Goal: Book appointment/travel/reservation

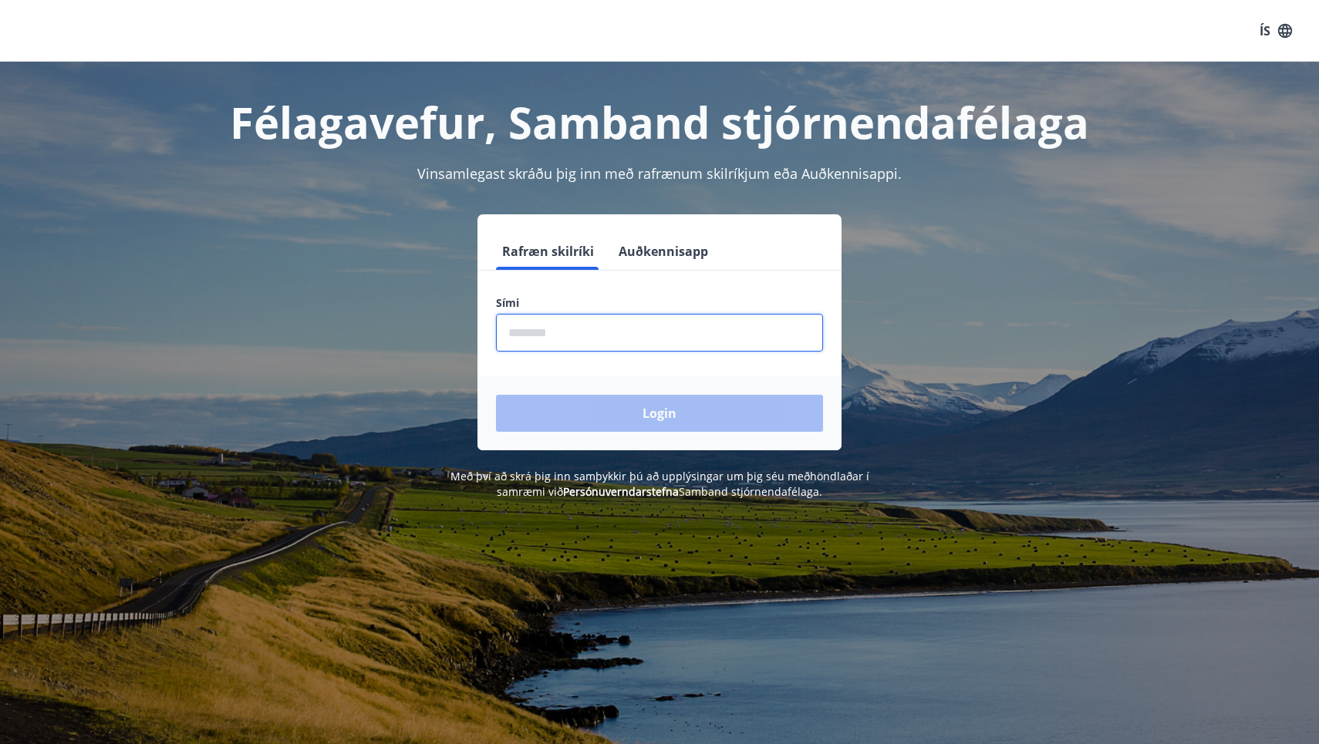
click at [600, 329] on input "phone" at bounding box center [659, 333] width 327 height 38
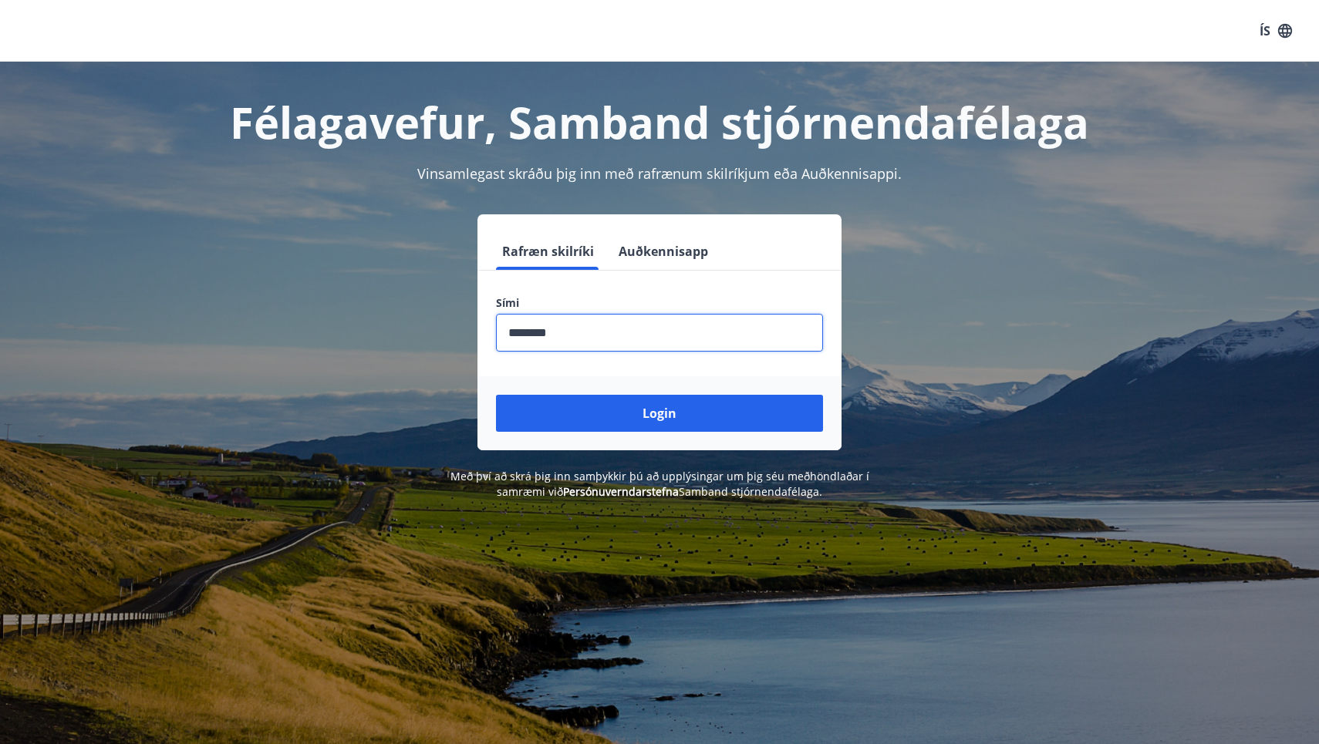
type input "********"
click at [659, 413] on button "Login" at bounding box center [659, 413] width 327 height 37
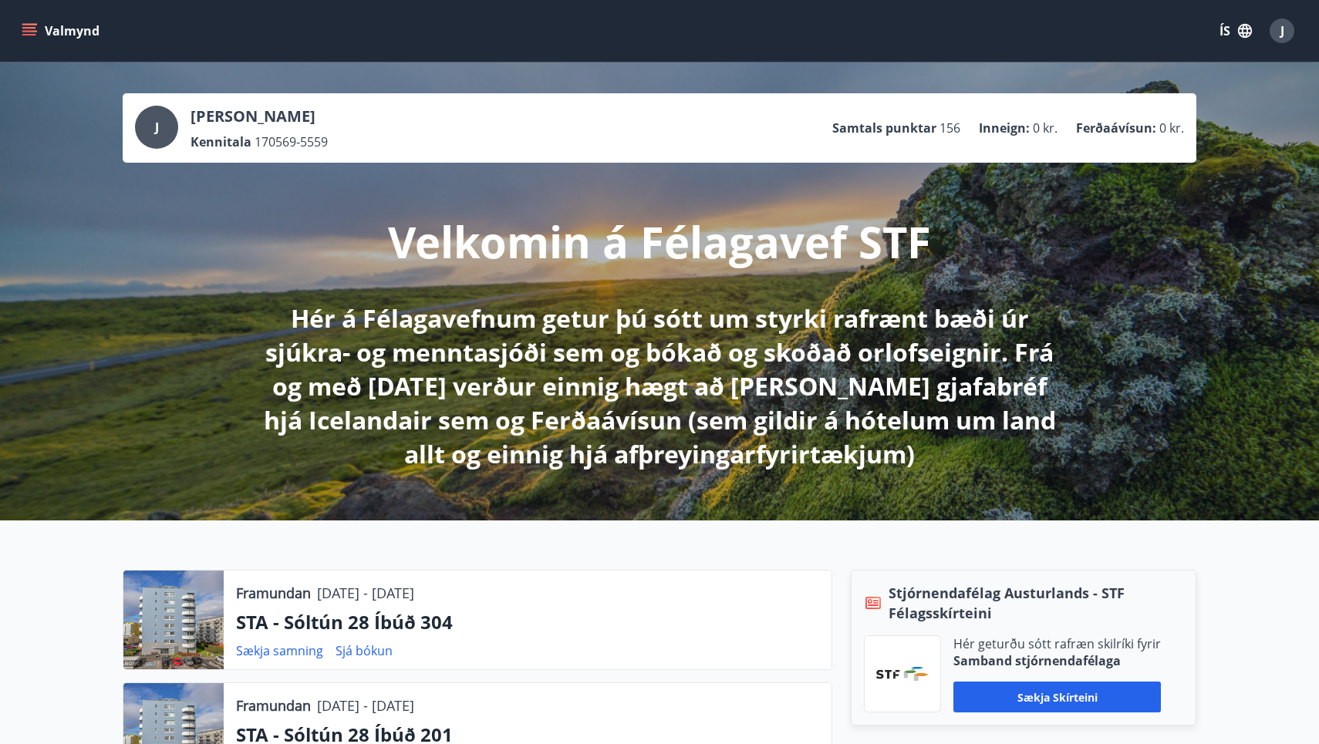
click at [28, 32] on icon "menu" at bounding box center [30, 31] width 17 height 2
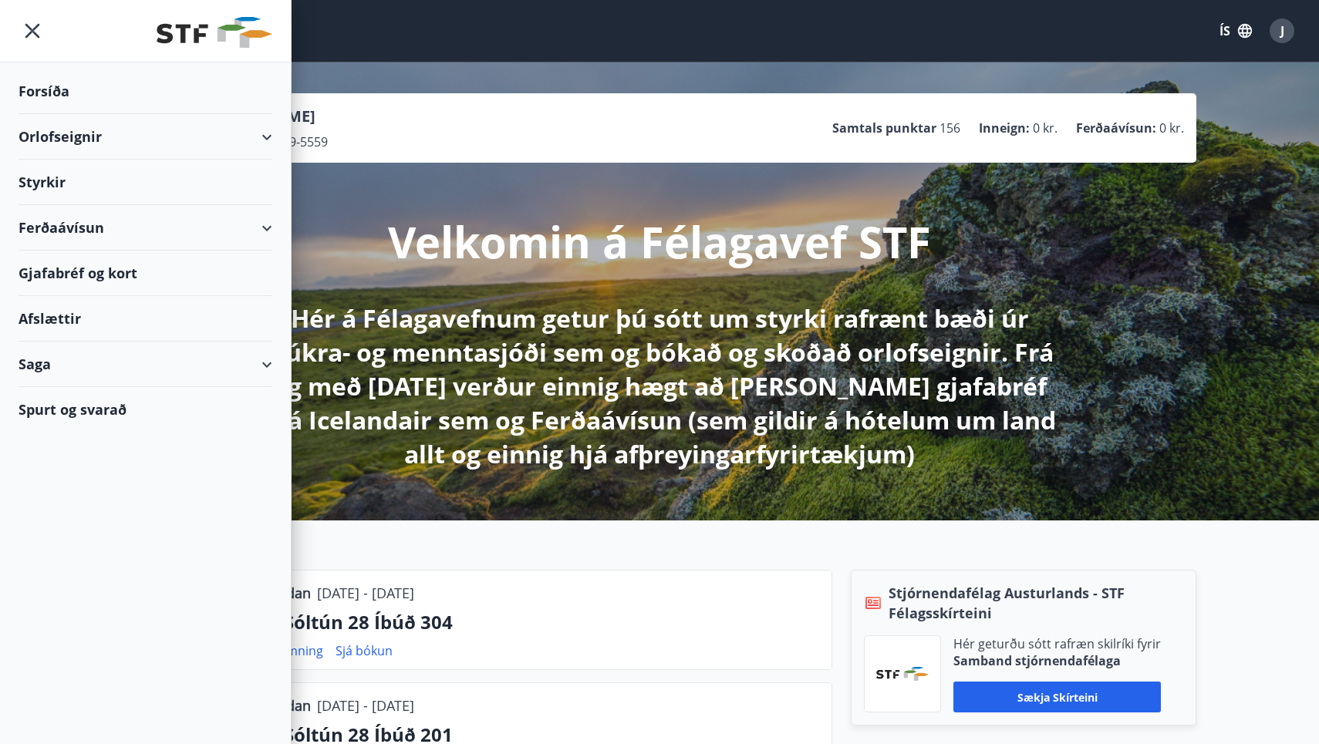
click at [53, 139] on div "Orlofseignir" at bounding box center [146, 137] width 254 height 46
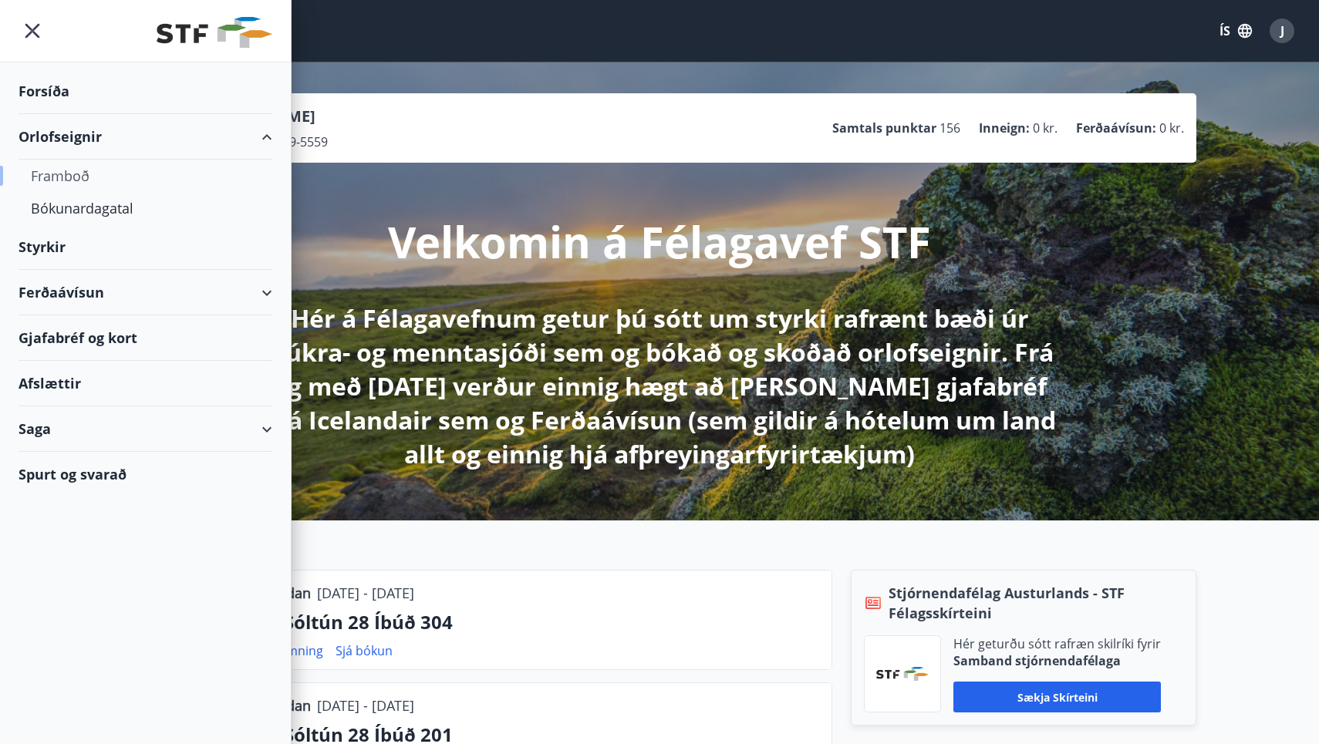
click at [71, 180] on div "Framboð" at bounding box center [145, 176] width 229 height 32
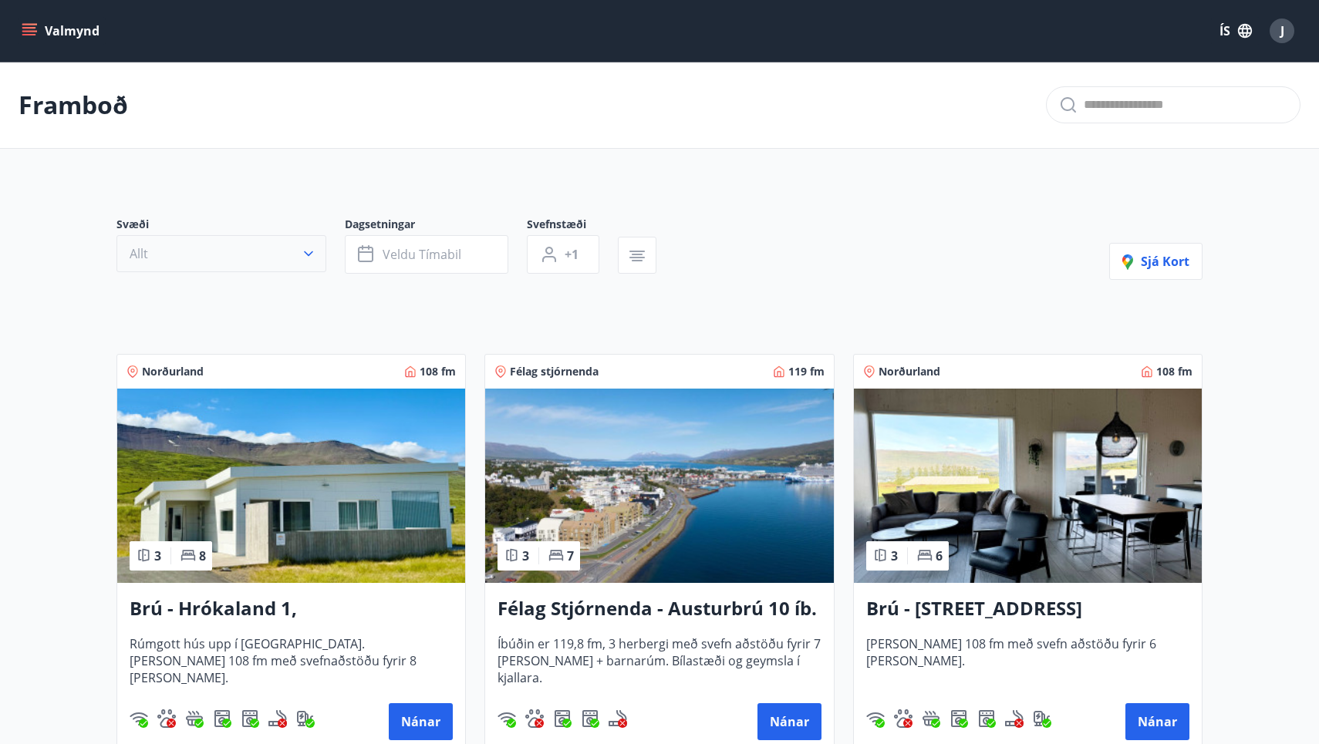
click at [308, 256] on icon "button" at bounding box center [308, 253] width 15 height 15
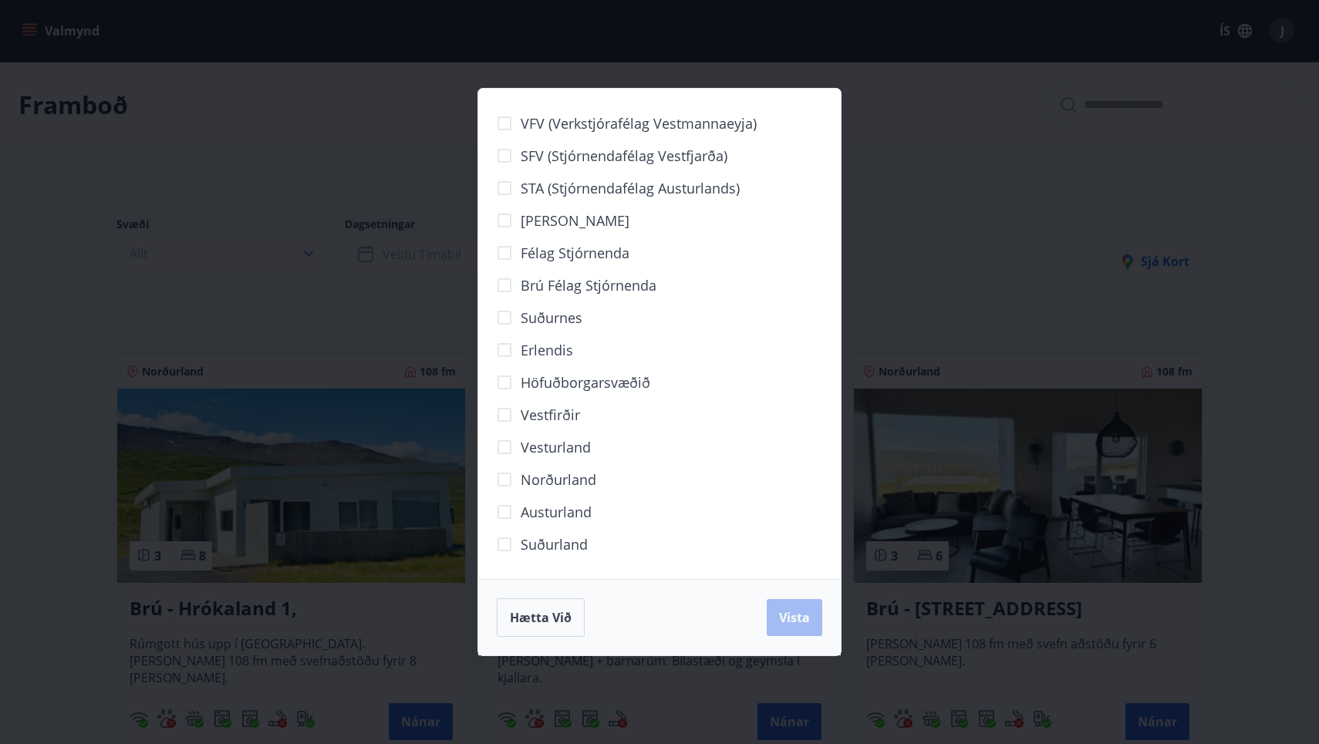
click at [536, 481] on span "Norðurland" at bounding box center [559, 480] width 76 height 20
click at [784, 620] on span "Vista" at bounding box center [794, 617] width 31 height 17
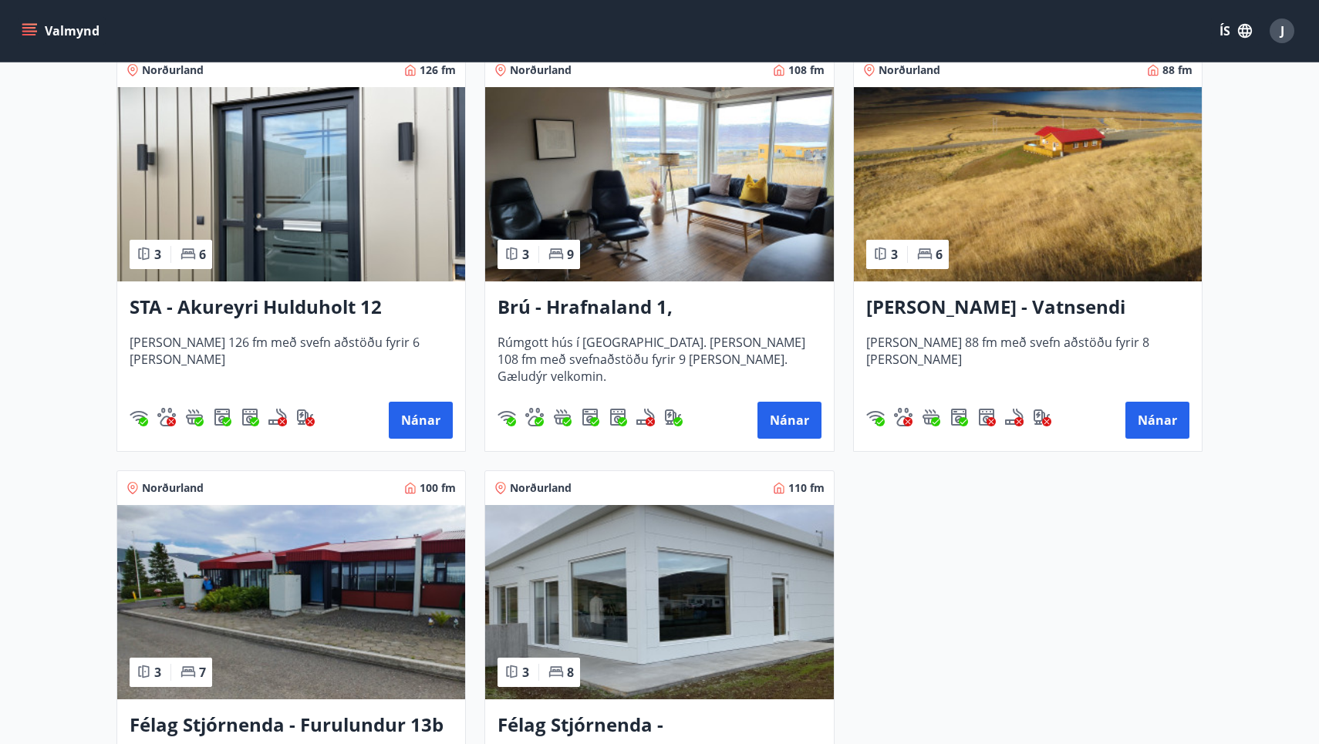
scroll to position [724, 0]
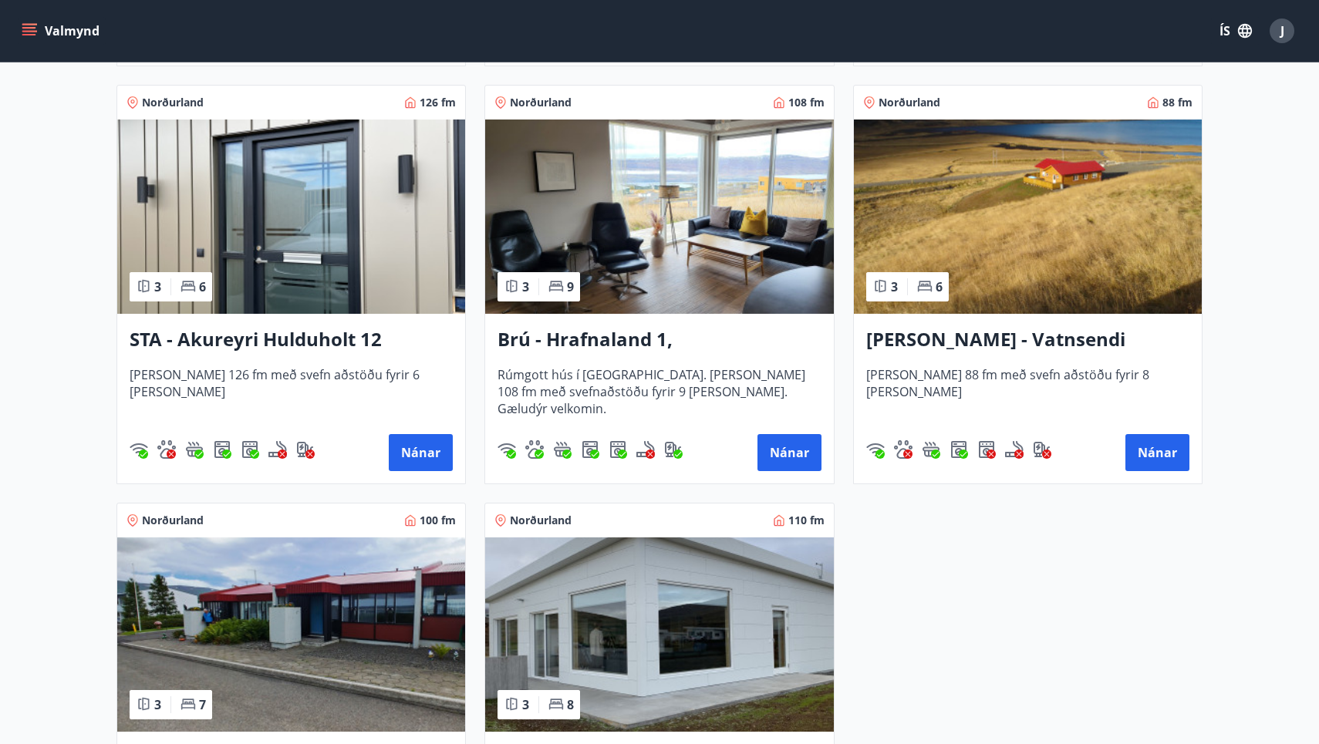
click at [300, 342] on h3 "STA - Akureyri Hulduholt 12" at bounding box center [291, 340] width 323 height 28
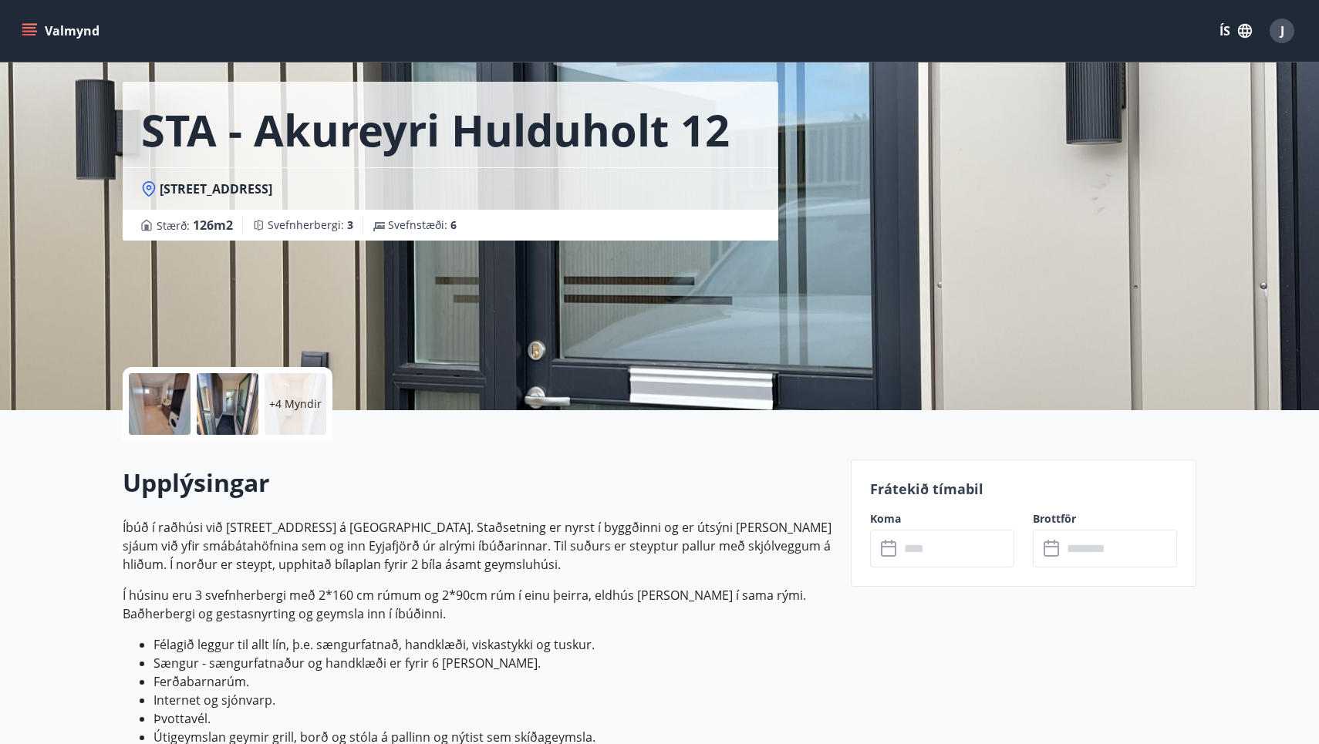
scroll to position [109, 0]
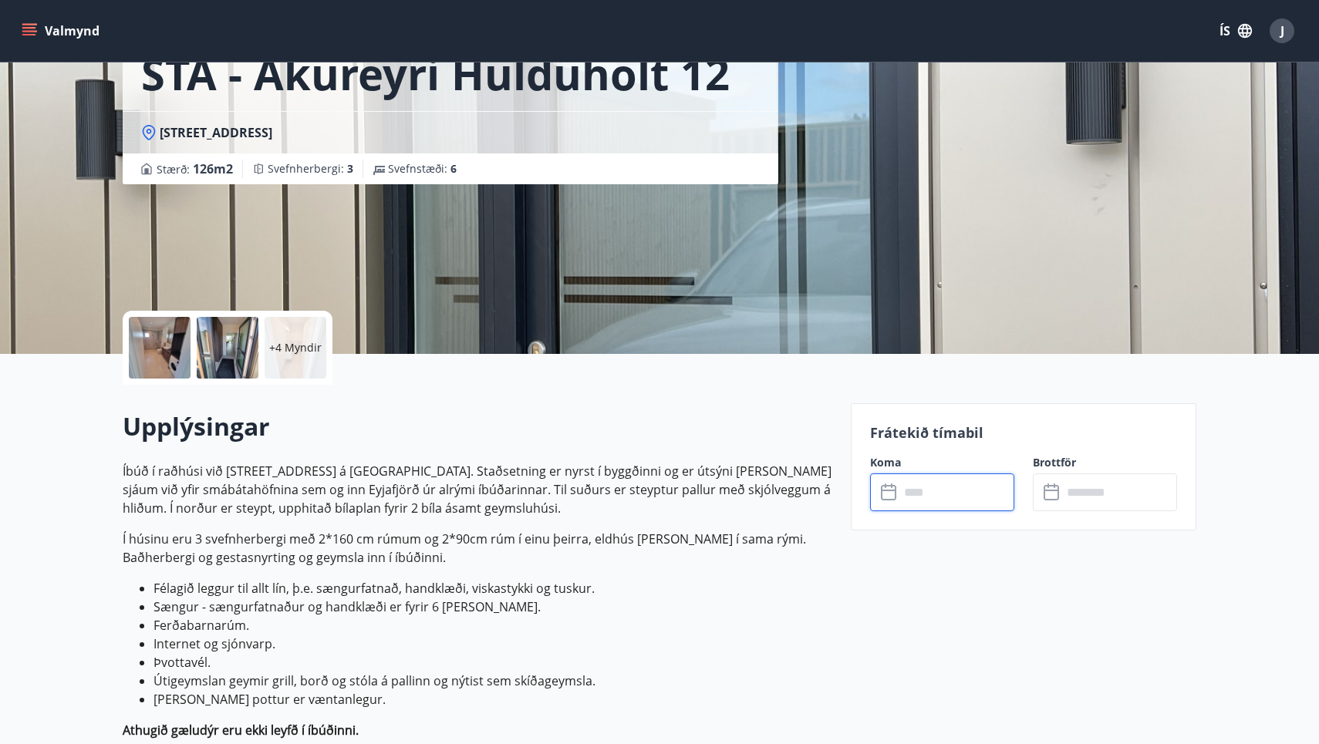
click at [916, 497] on input "text" at bounding box center [956, 493] width 115 height 38
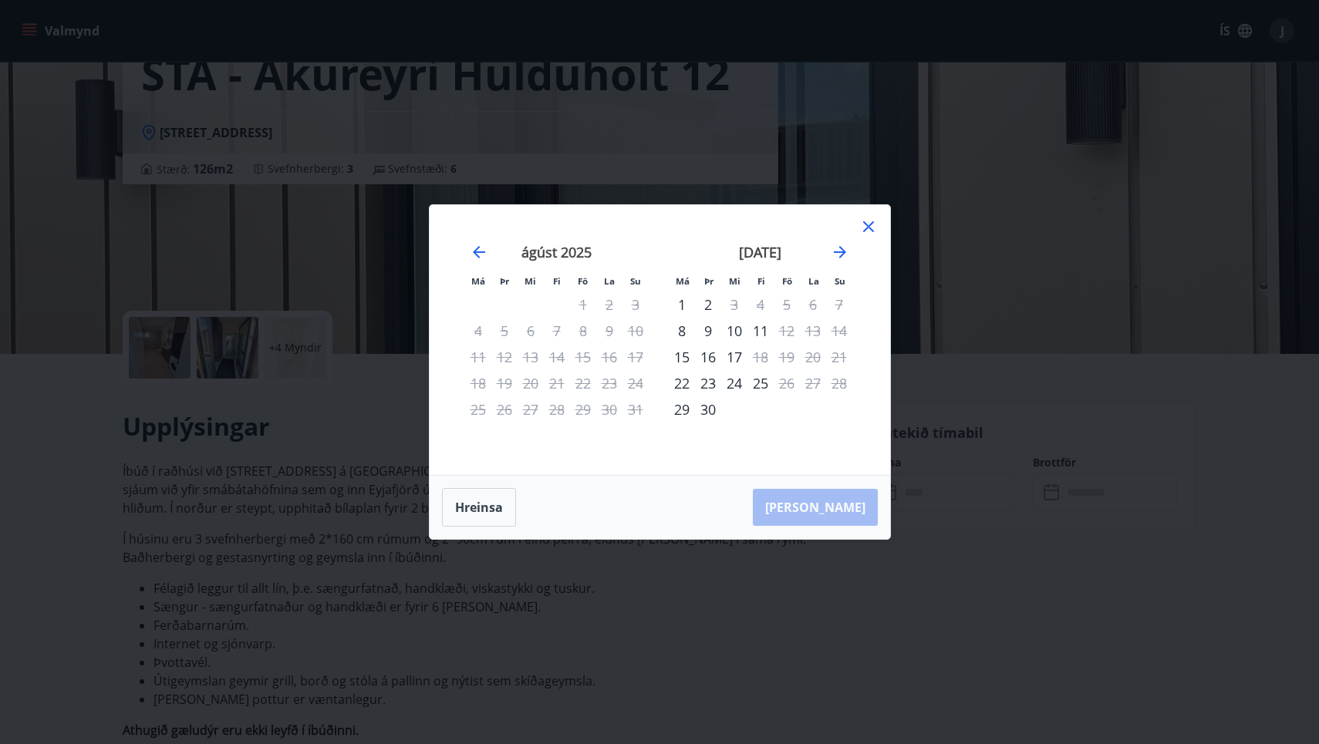
click at [867, 233] on icon at bounding box center [868, 227] width 19 height 19
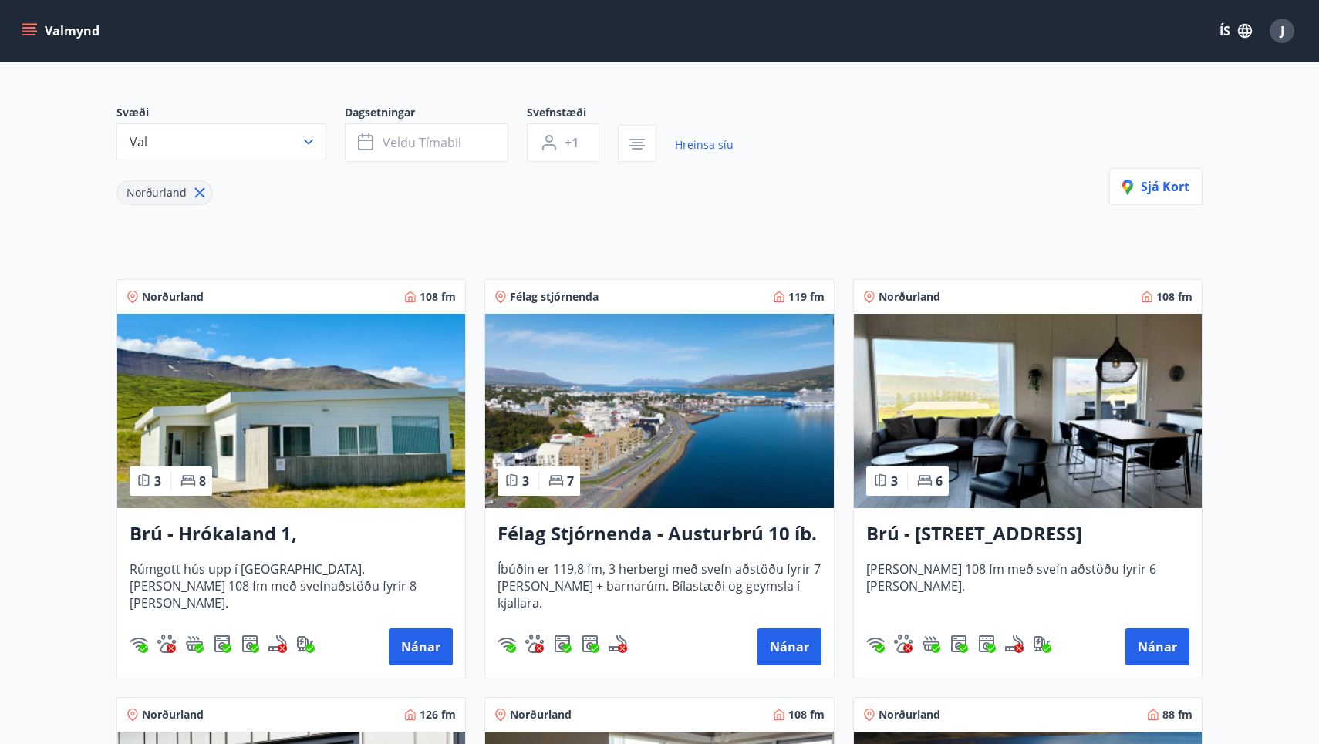
scroll to position [113, 0]
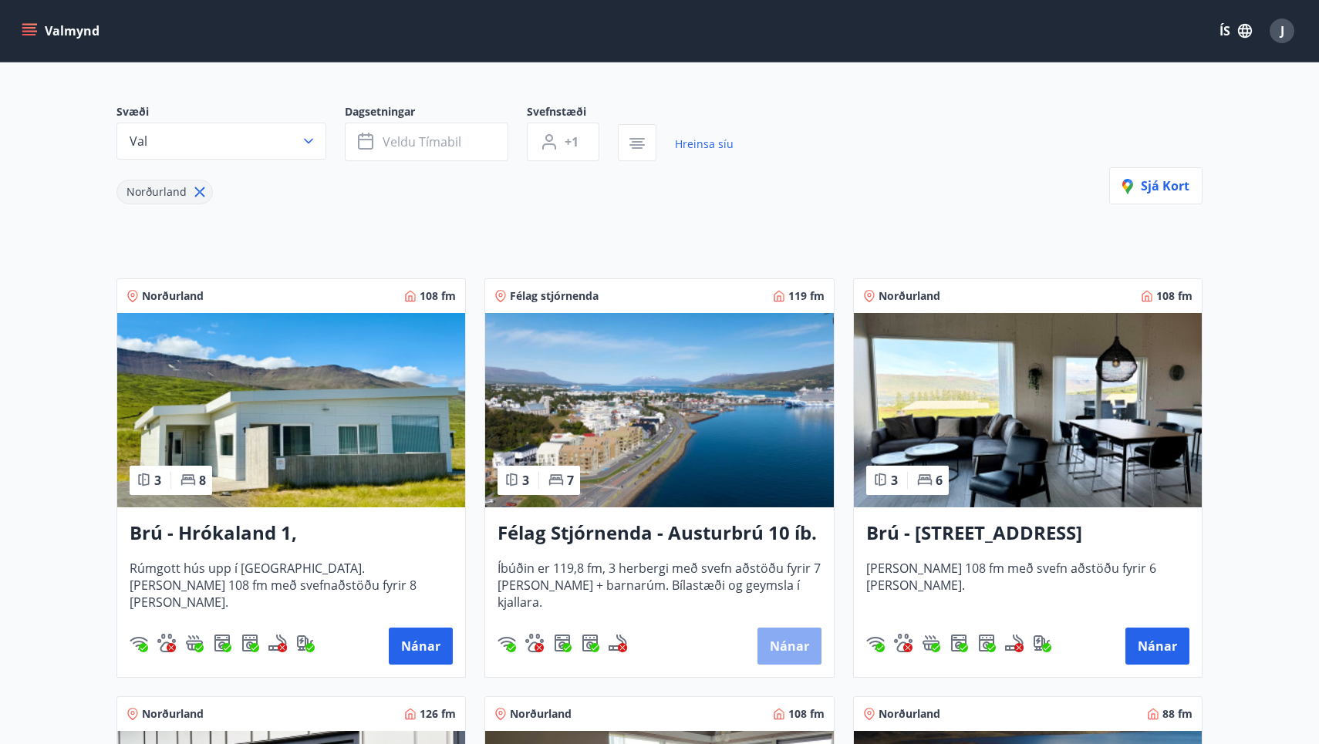
click at [784, 646] on button "Nánar" at bounding box center [789, 646] width 64 height 37
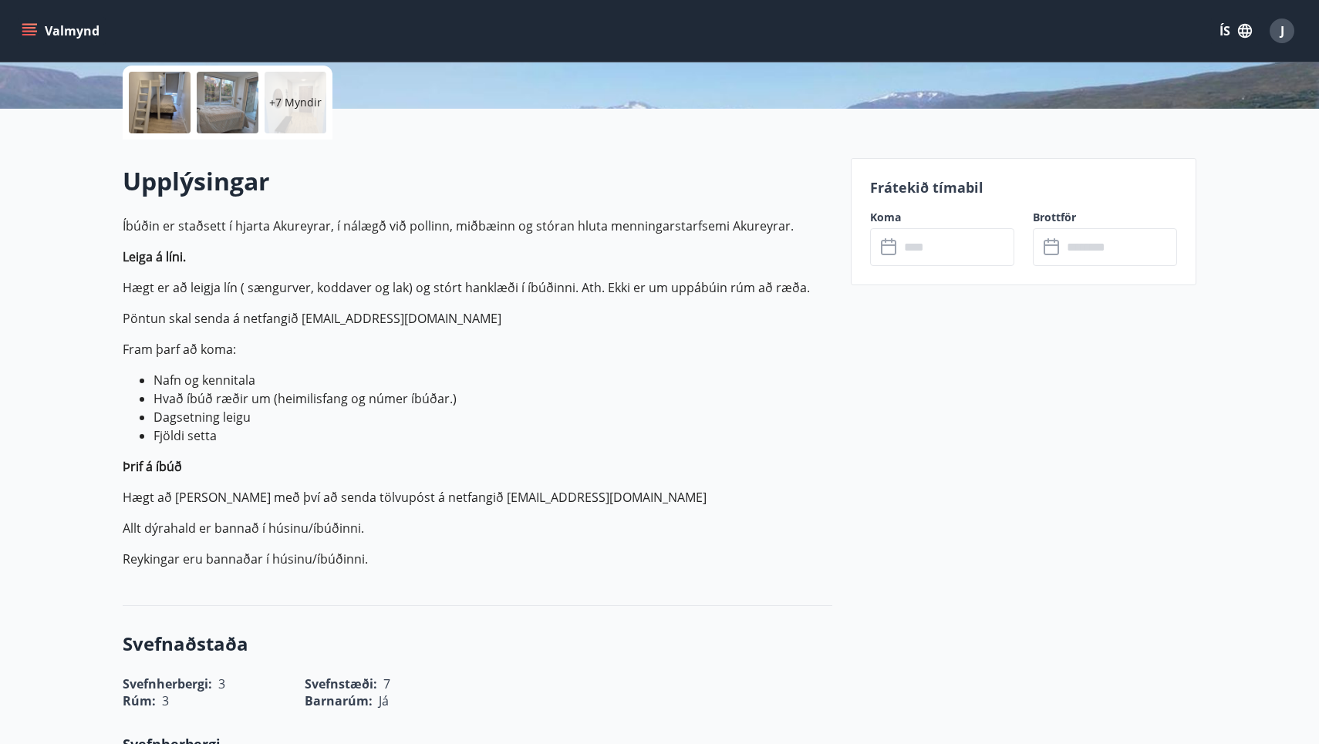
scroll to position [352, 0]
click at [909, 258] on input "text" at bounding box center [956, 249] width 115 height 38
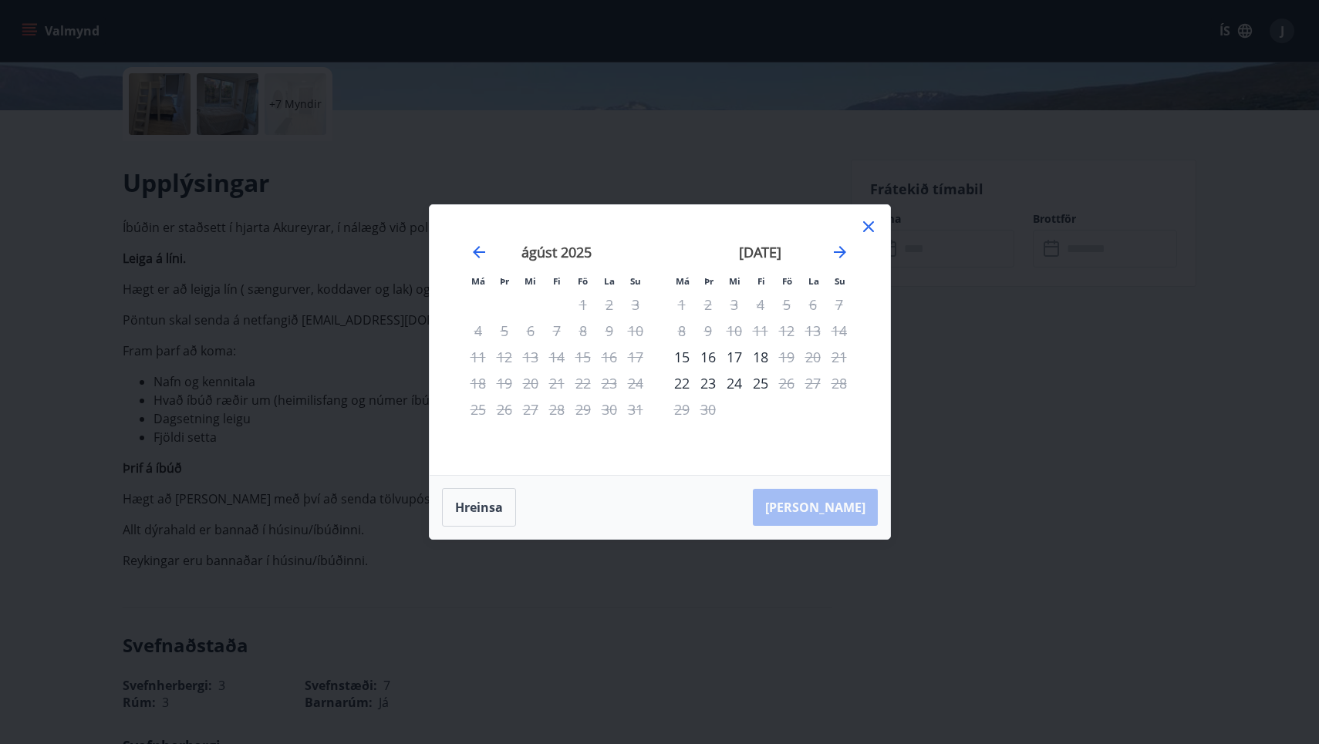
click at [864, 226] on icon at bounding box center [868, 227] width 19 height 19
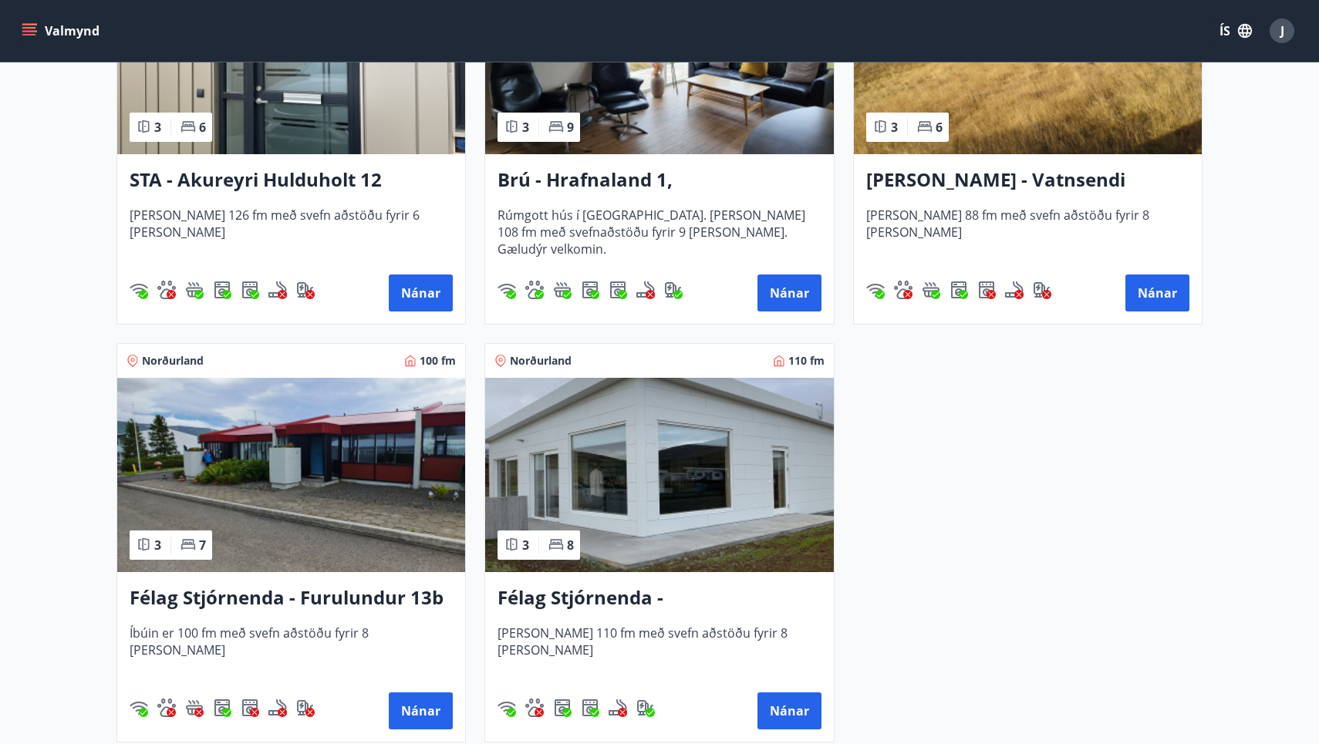
scroll to position [889, 0]
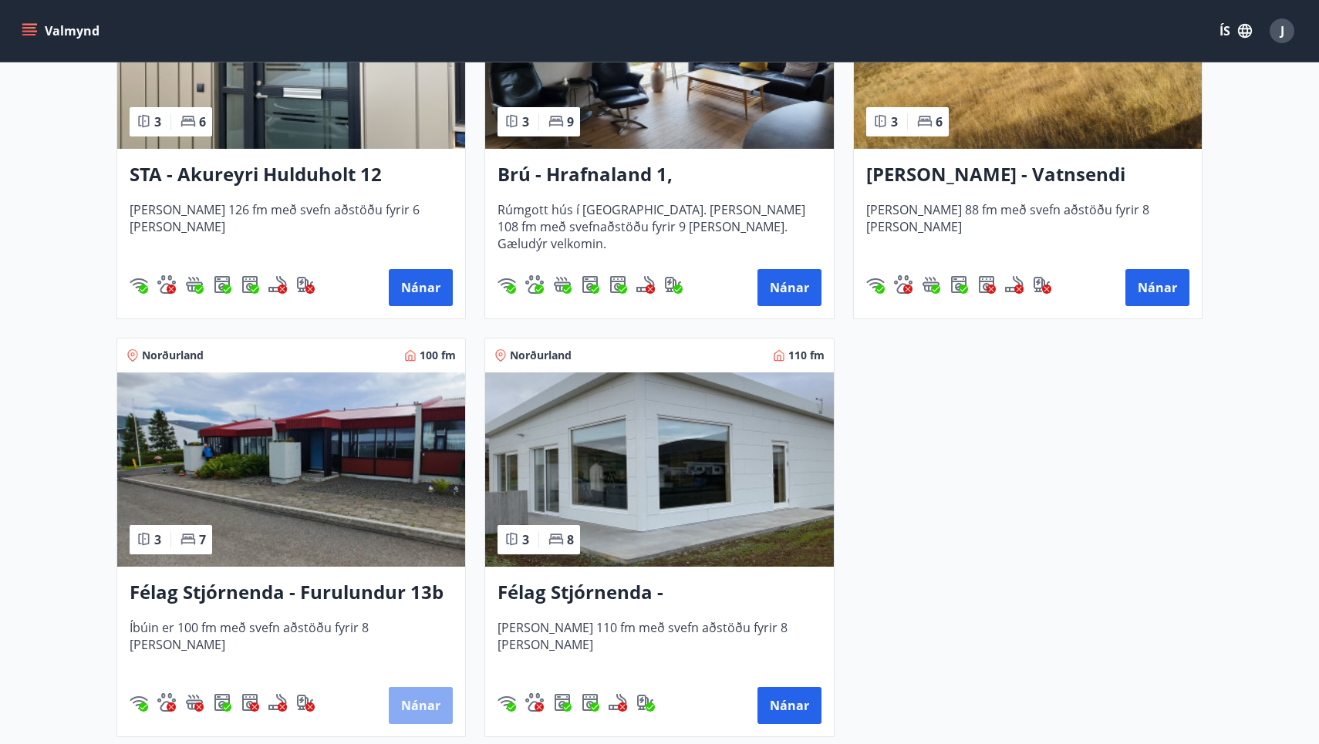
click at [417, 703] on button "Nánar" at bounding box center [421, 705] width 64 height 37
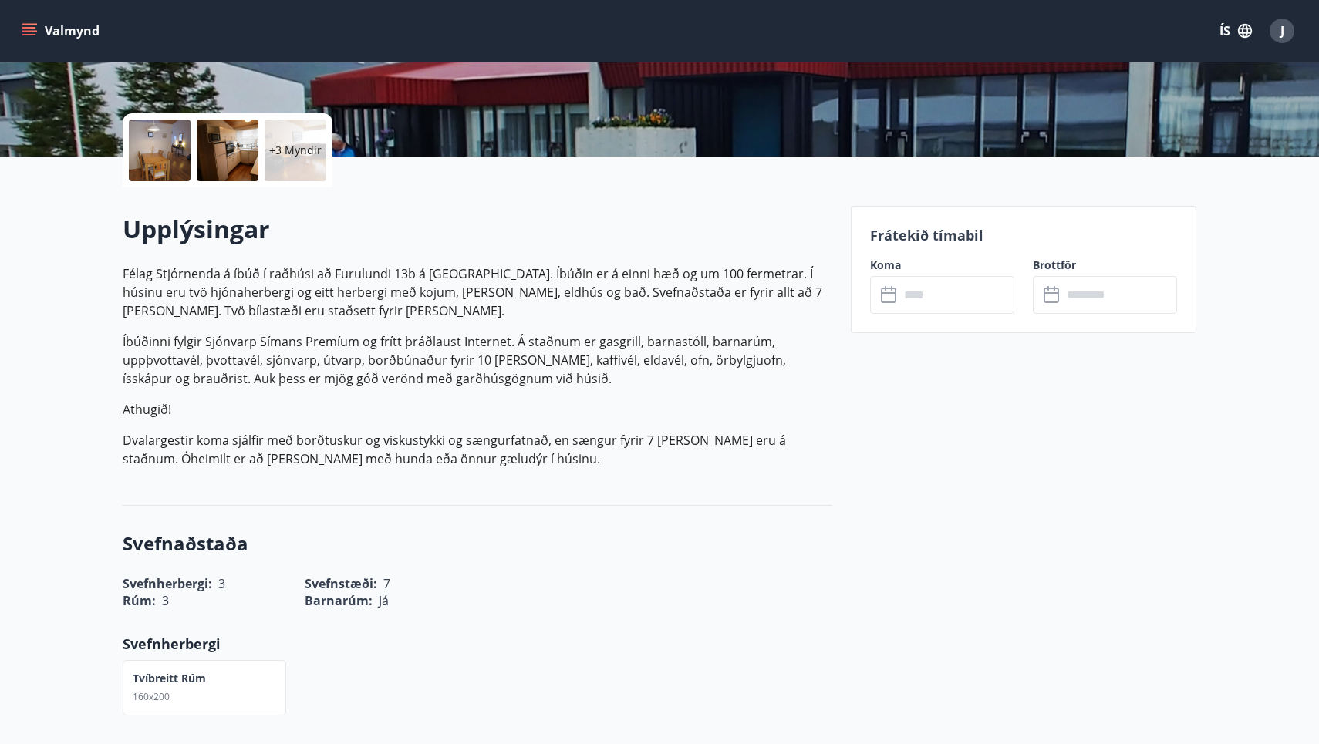
scroll to position [322, 0]
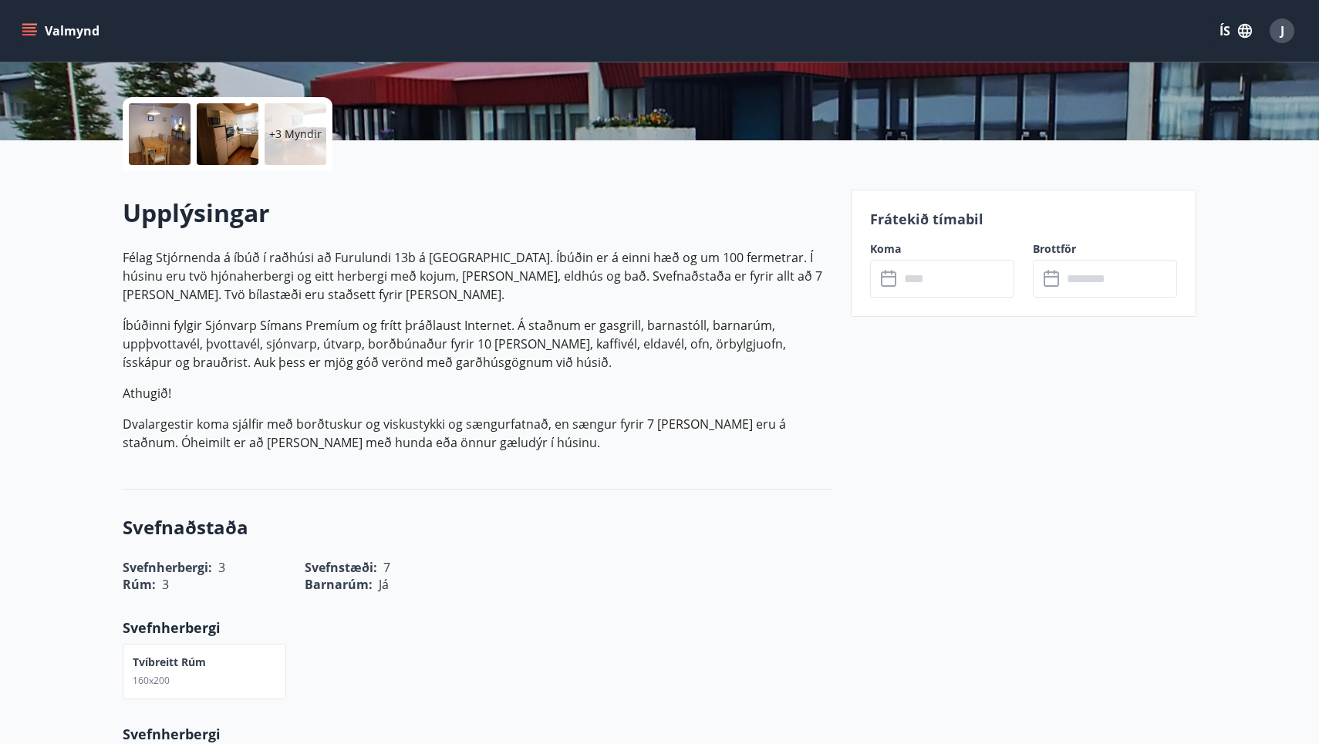
click at [929, 298] on div "Frátekið tímabil Koma ​ ​ Brottför ​ ​" at bounding box center [1024, 253] width 346 height 127
click at [917, 275] on input "text" at bounding box center [956, 279] width 115 height 38
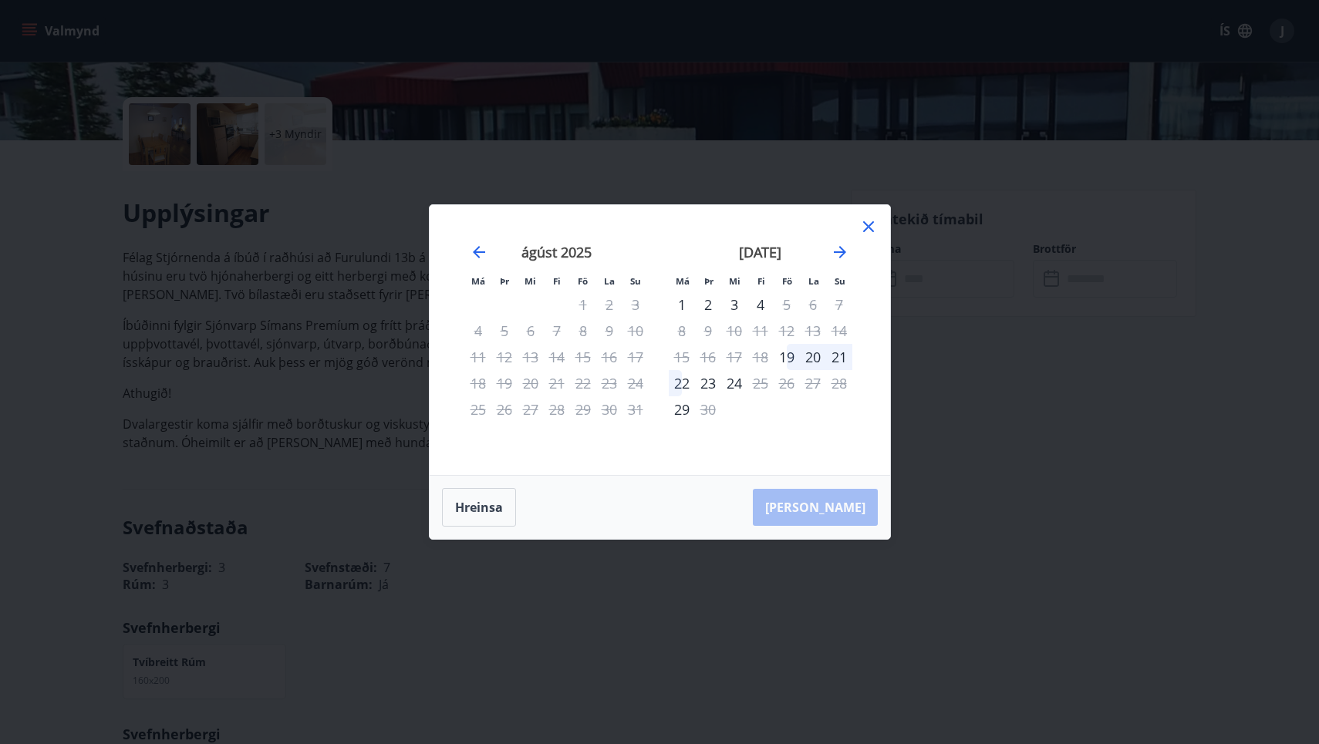
click at [869, 229] on icon at bounding box center [868, 227] width 19 height 19
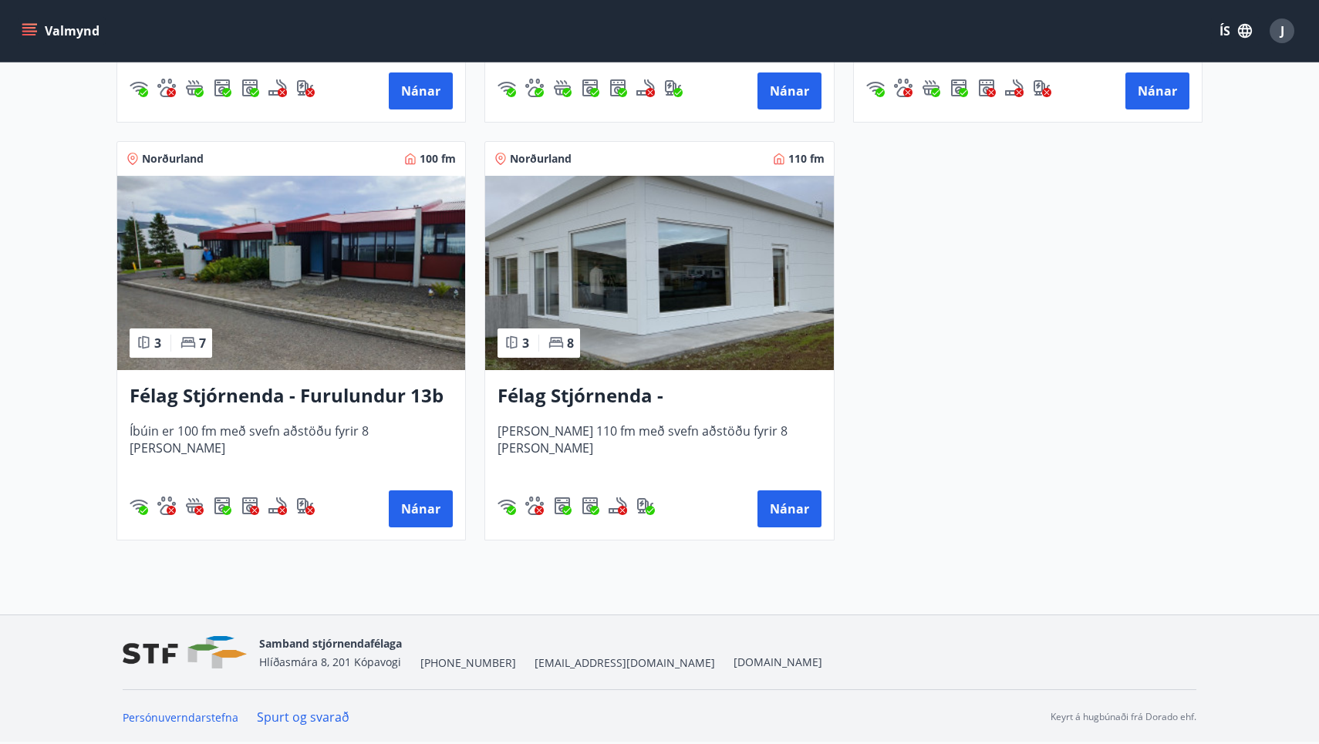
scroll to position [1086, 0]
click at [683, 396] on h3 "Félag Stjórnenda - [GEOGRAPHIC_DATA] 7" at bounding box center [659, 397] width 323 height 28
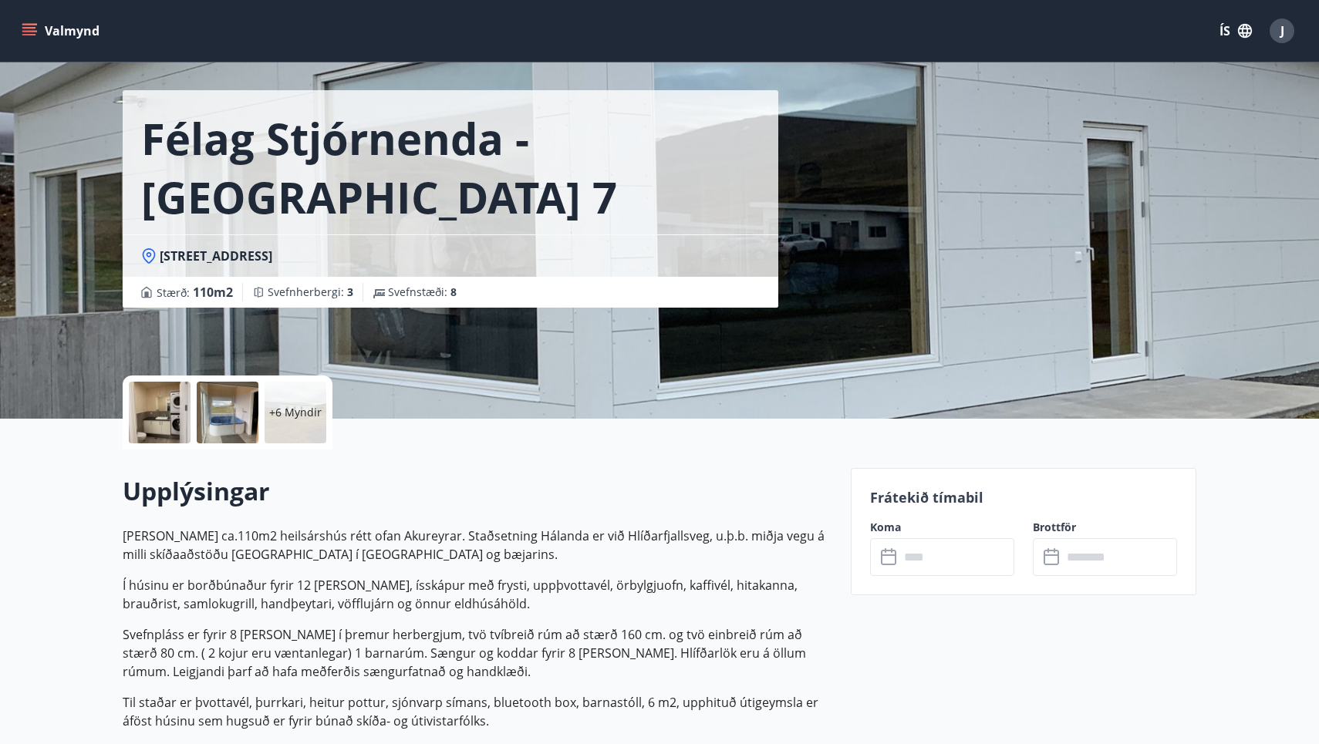
scroll to position [46, 0]
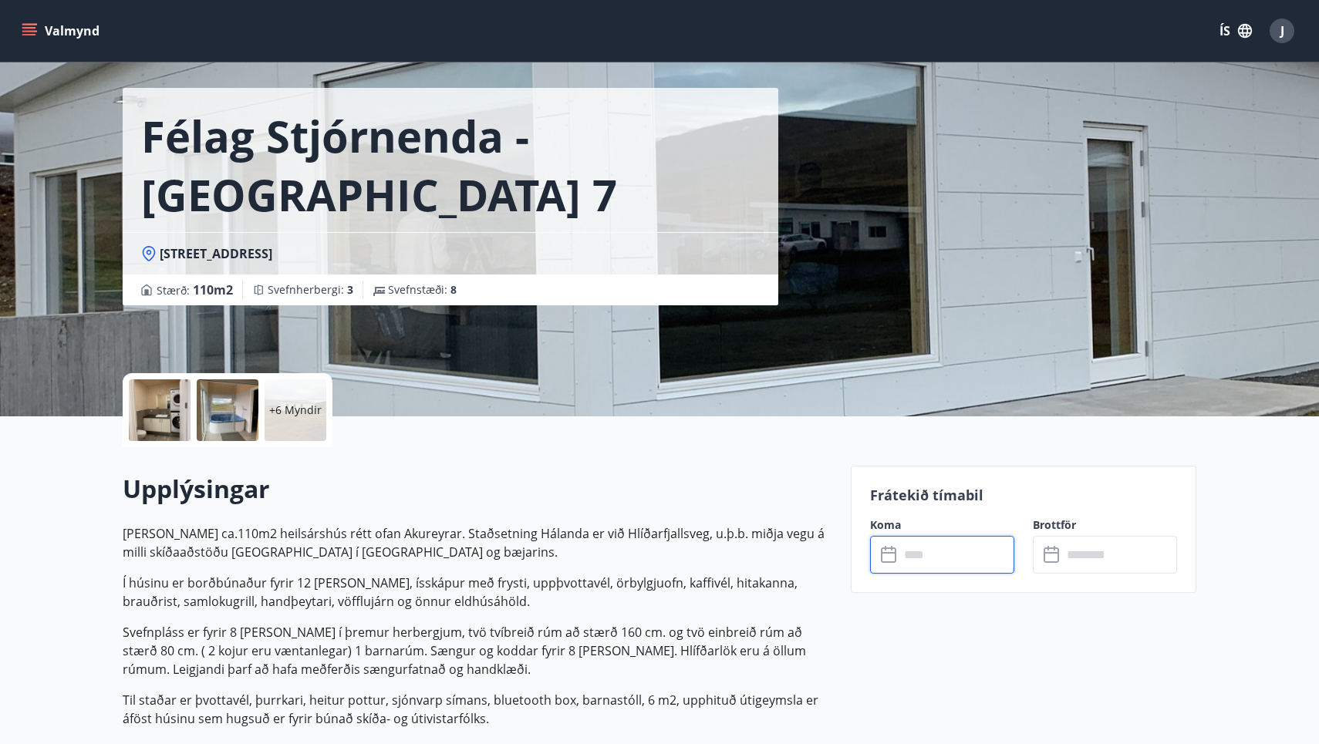
click at [939, 555] on input "text" at bounding box center [956, 555] width 115 height 38
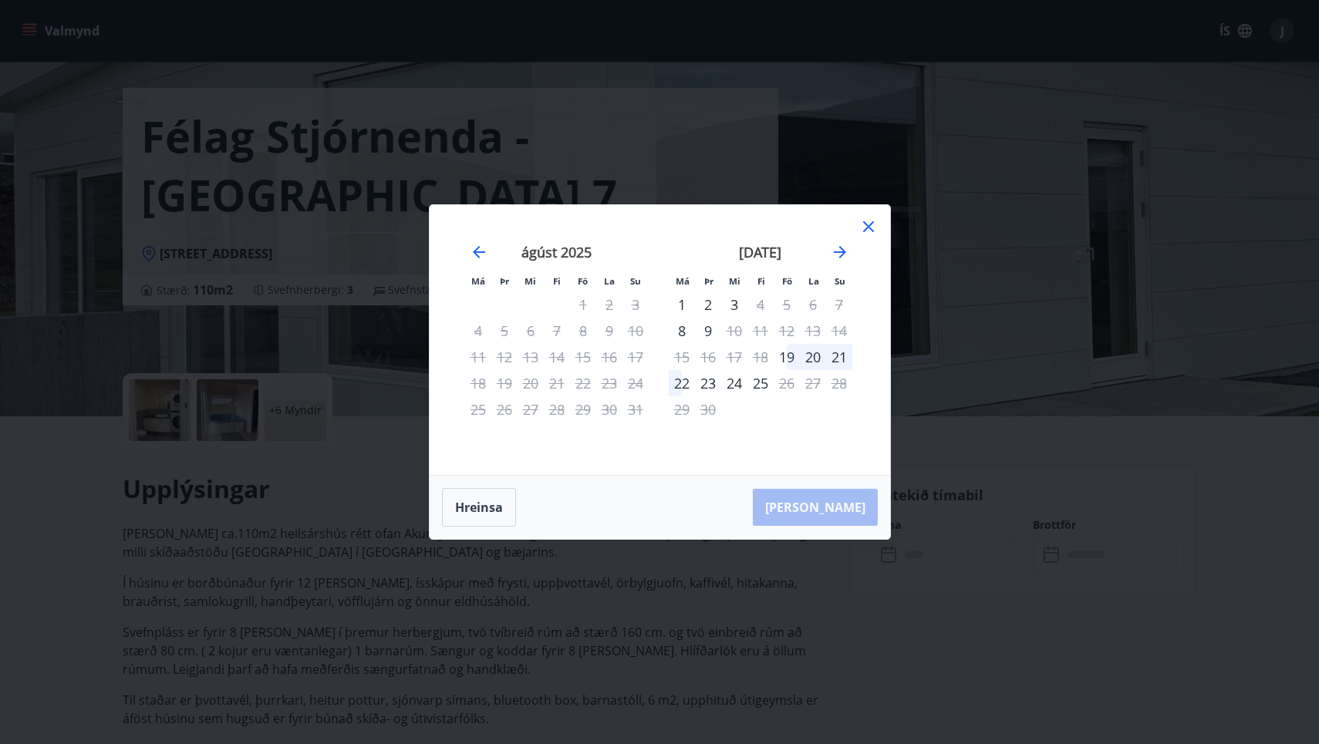
click at [872, 231] on icon at bounding box center [868, 226] width 11 height 11
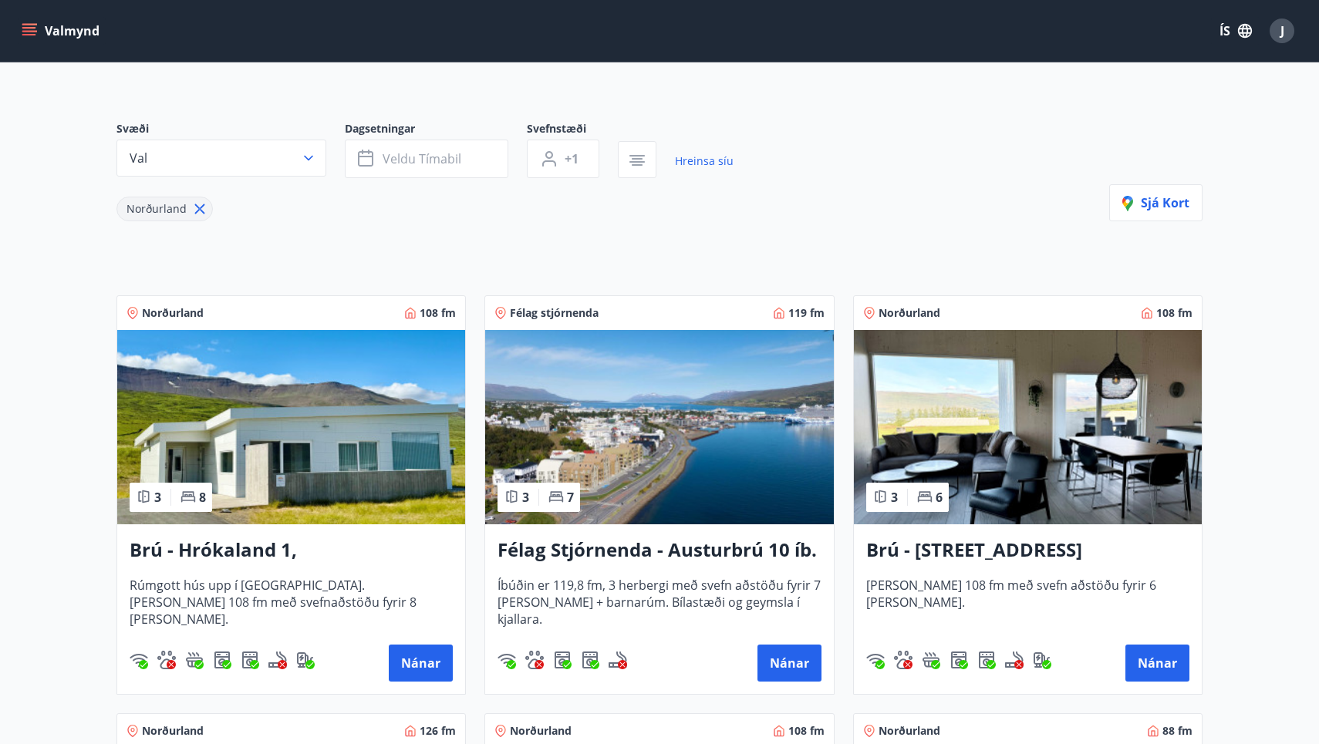
scroll to position [97, 0]
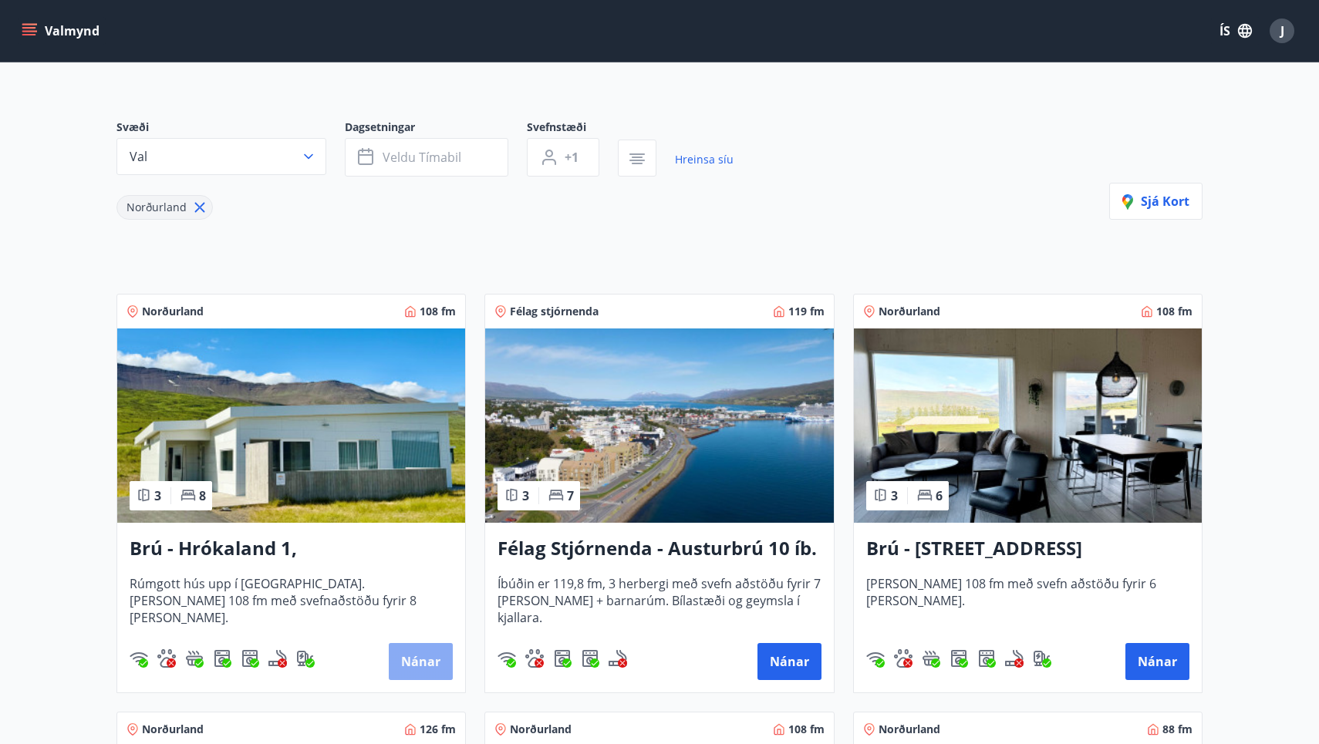
click at [427, 665] on button "Nánar" at bounding box center [421, 661] width 64 height 37
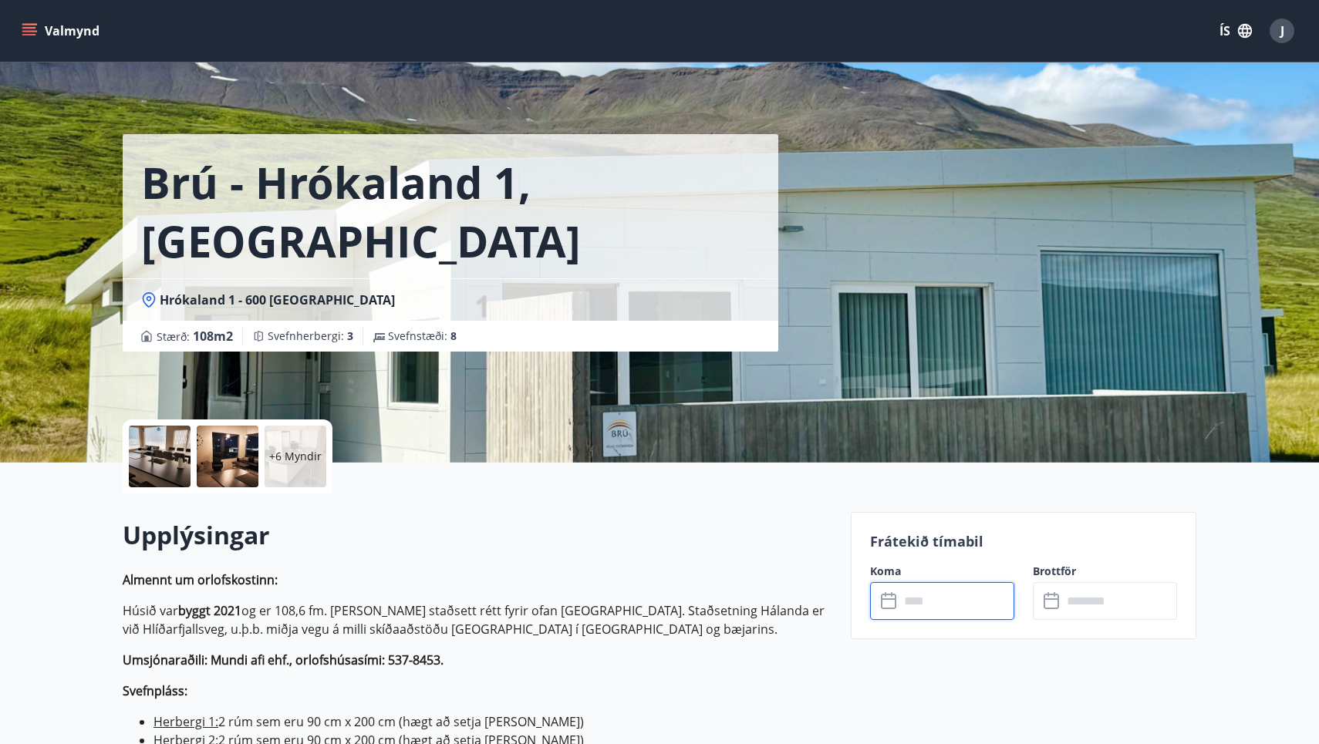
click at [908, 601] on input "text" at bounding box center [956, 601] width 115 height 38
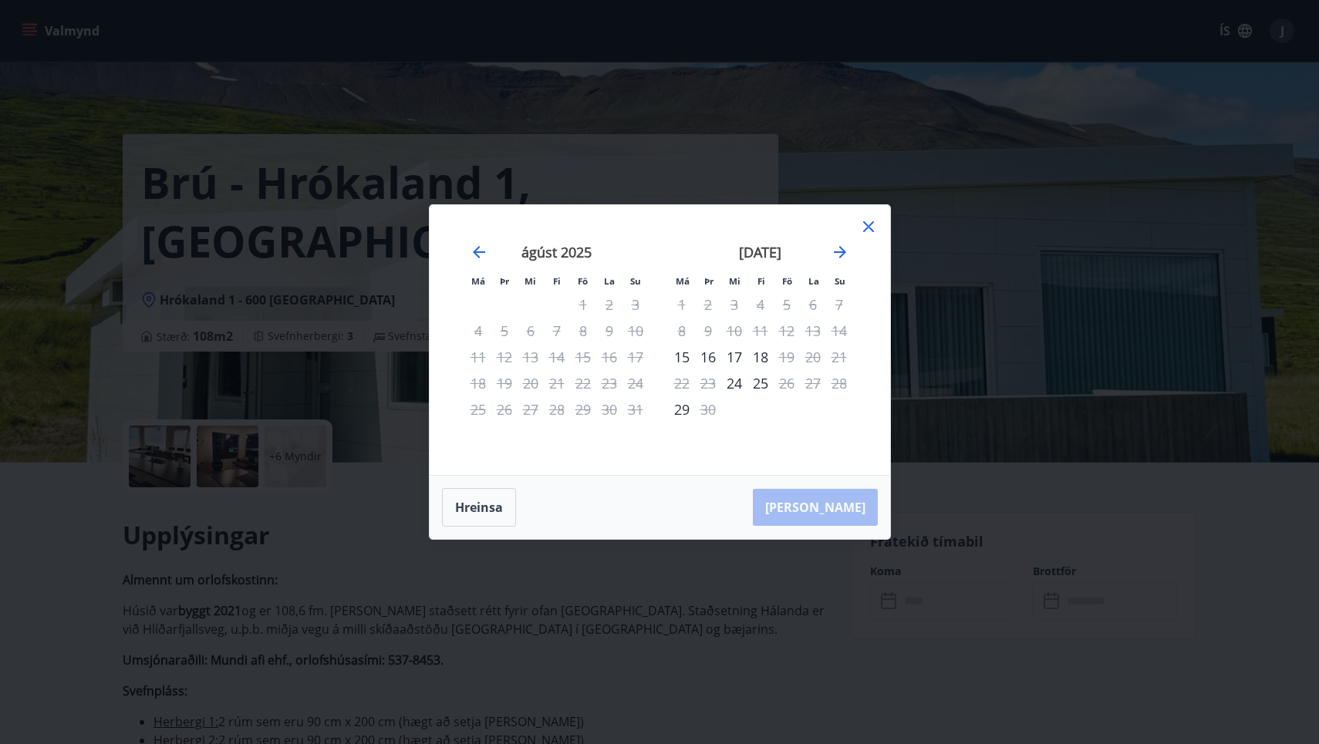
click at [868, 229] on icon at bounding box center [868, 227] width 19 height 19
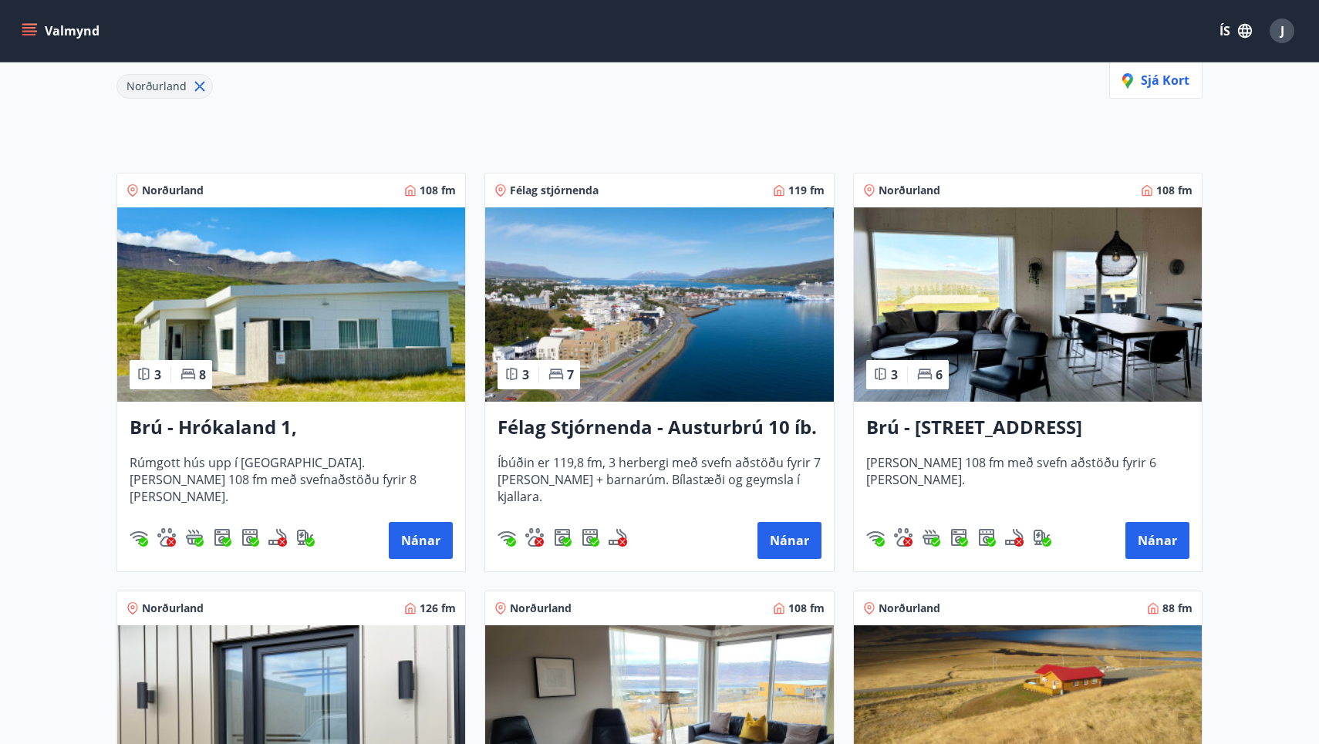
scroll to position [224, 0]
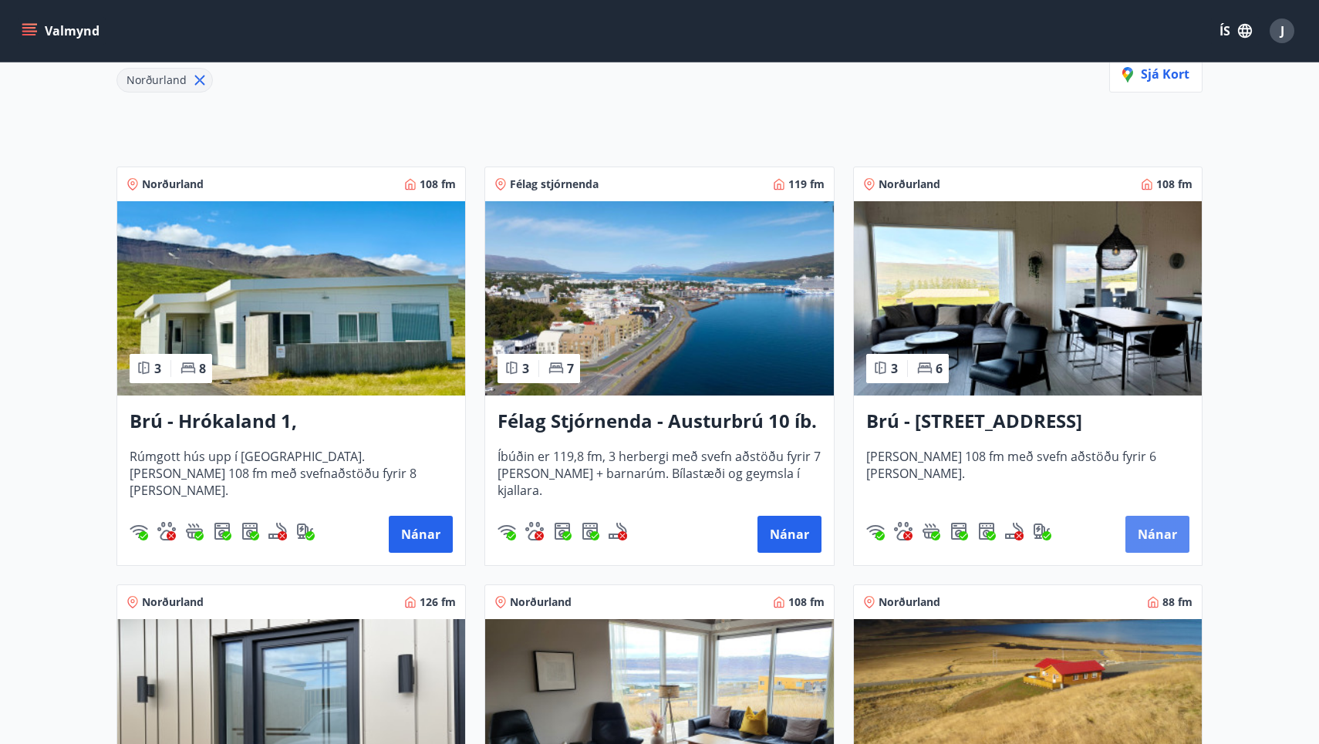
click at [1162, 530] on button "Nánar" at bounding box center [1157, 534] width 64 height 37
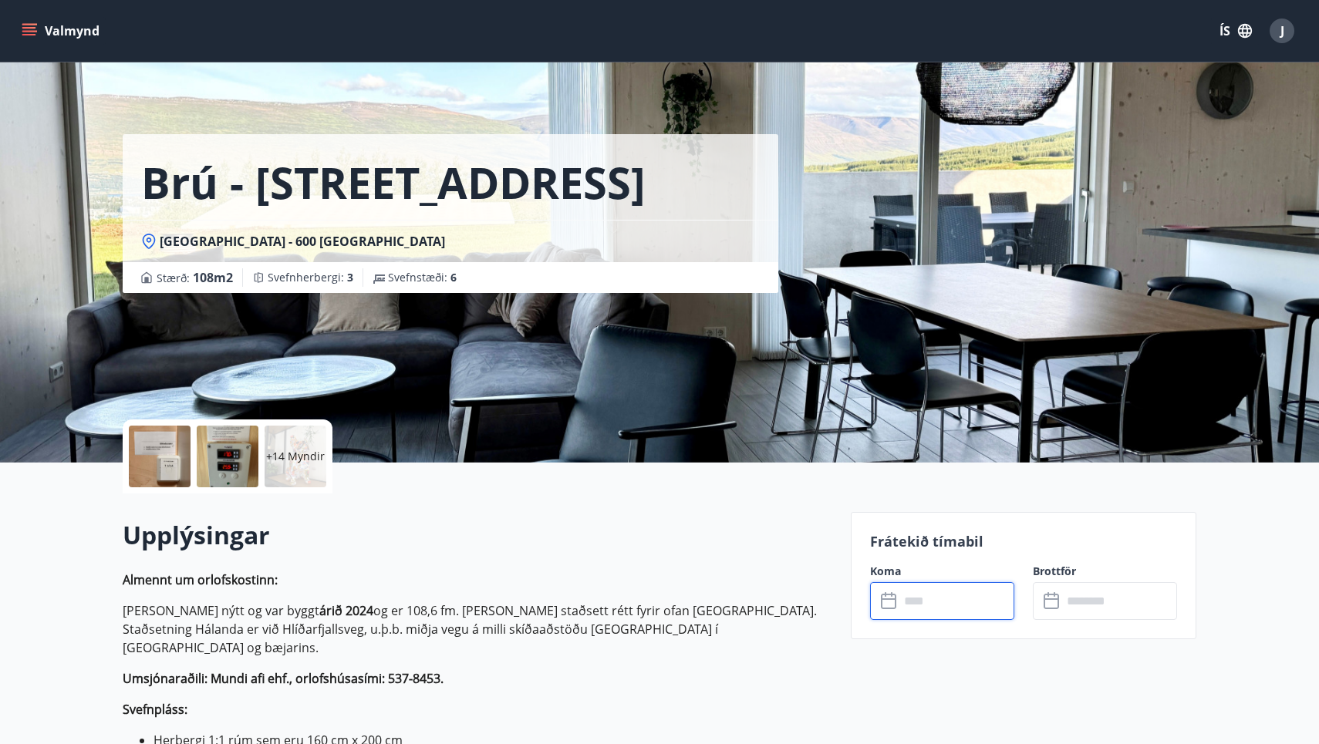
click at [930, 605] on input "text" at bounding box center [956, 601] width 115 height 38
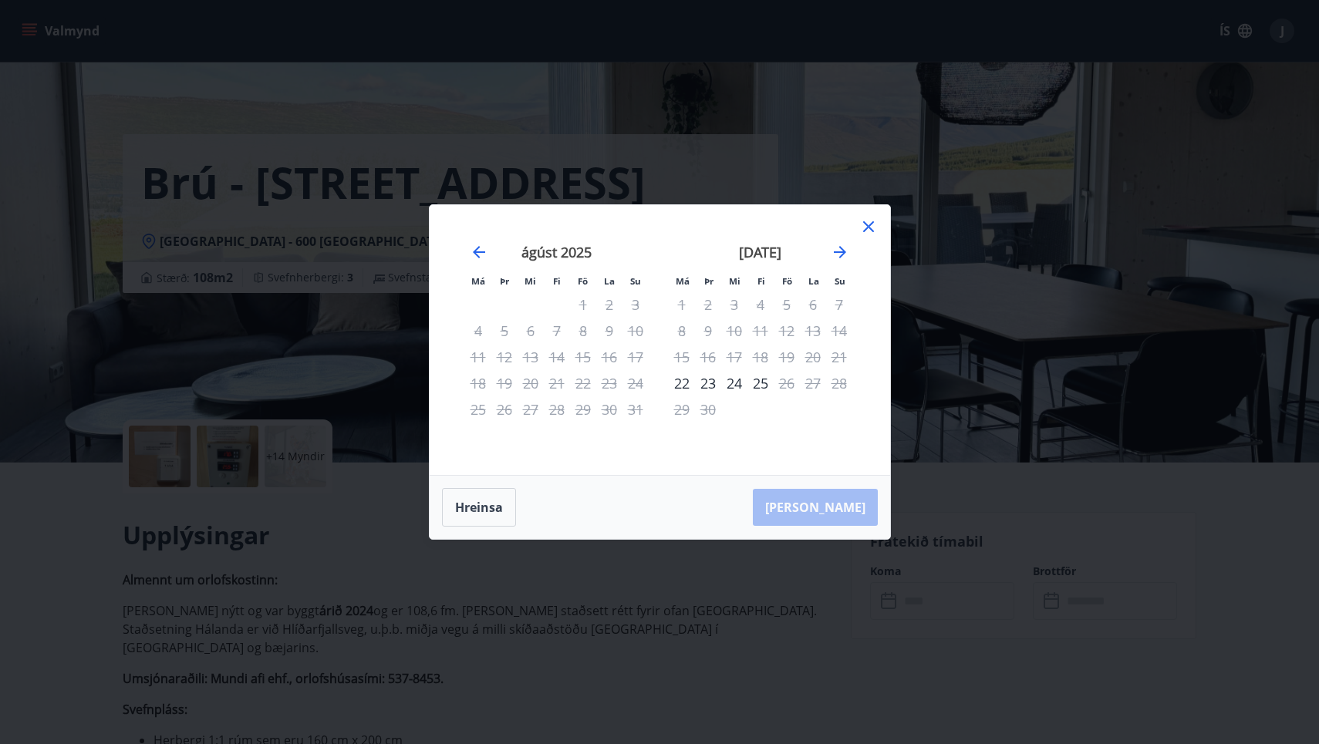
click at [870, 230] on icon at bounding box center [868, 227] width 19 height 19
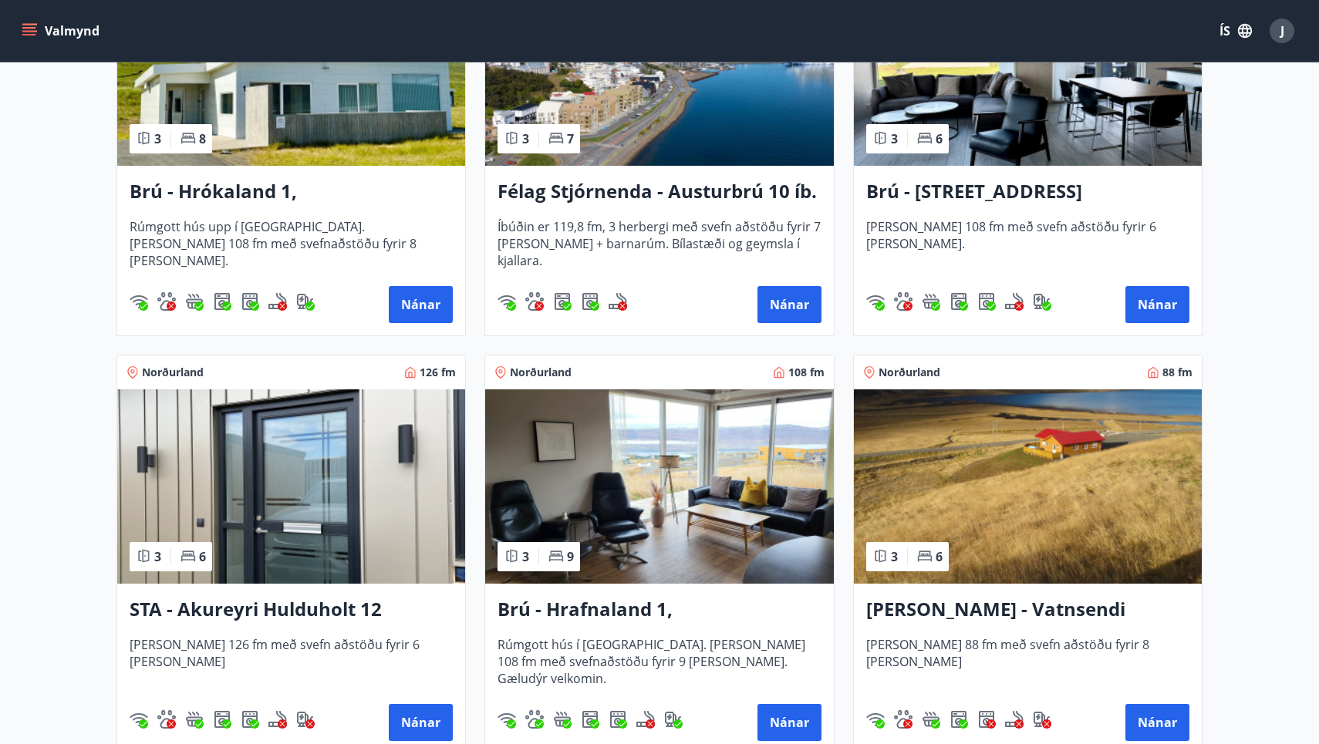
scroll to position [458, 0]
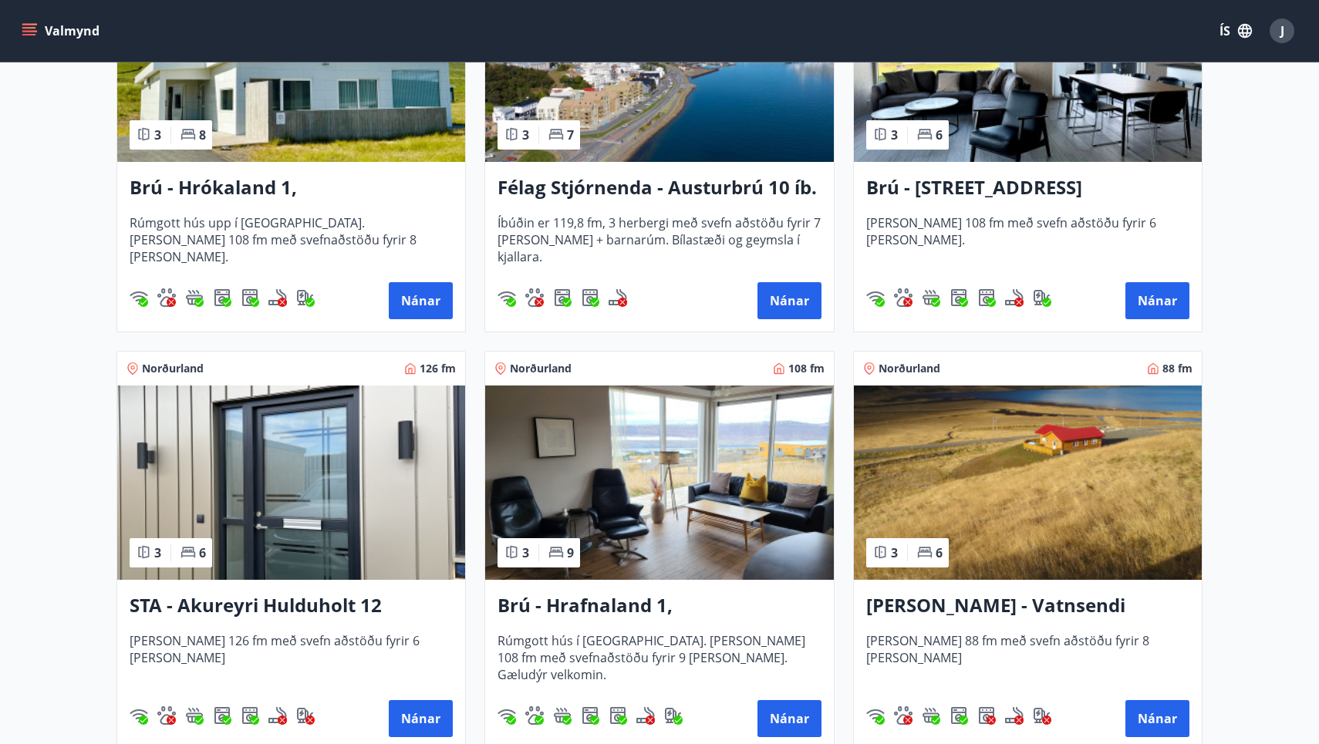
click at [540, 607] on h3 "Brú - Hrafnaland 1, [GEOGRAPHIC_DATA] (gæludýr velkomin)" at bounding box center [659, 606] width 323 height 28
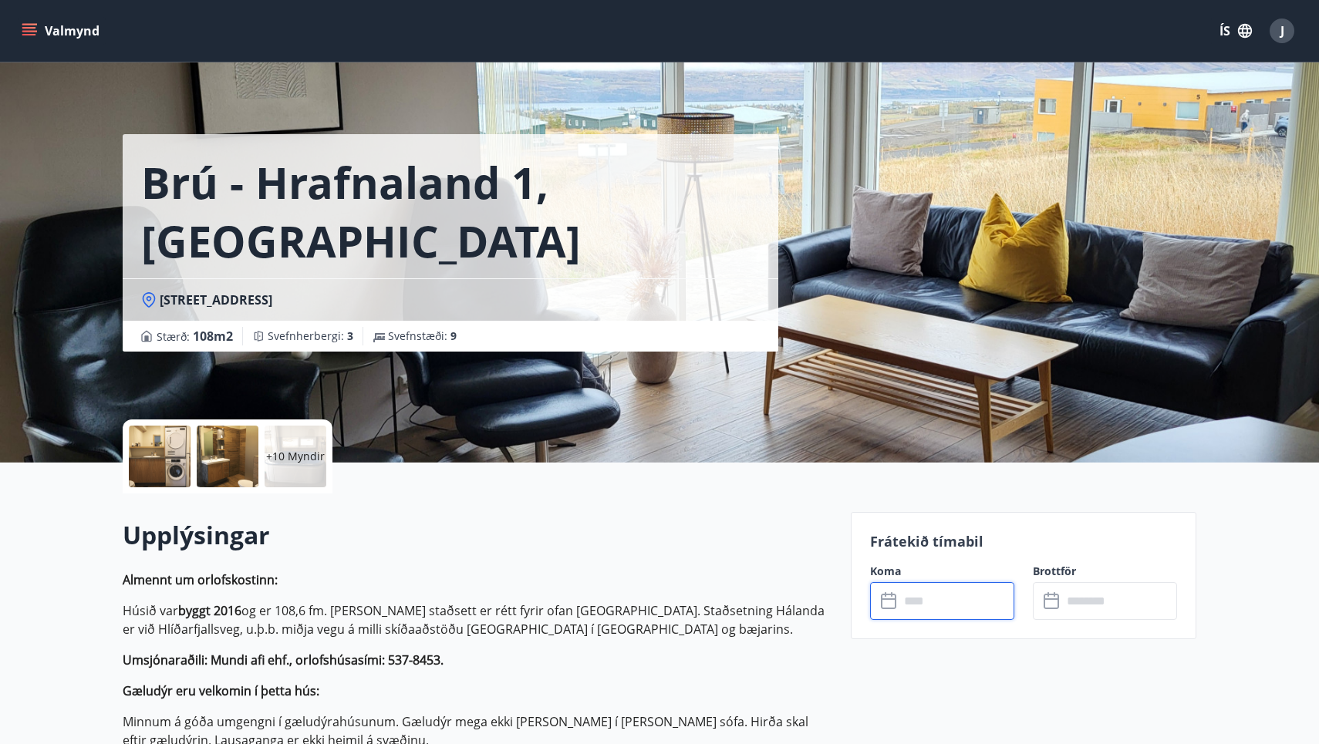
click at [934, 602] on input "text" at bounding box center [956, 601] width 115 height 38
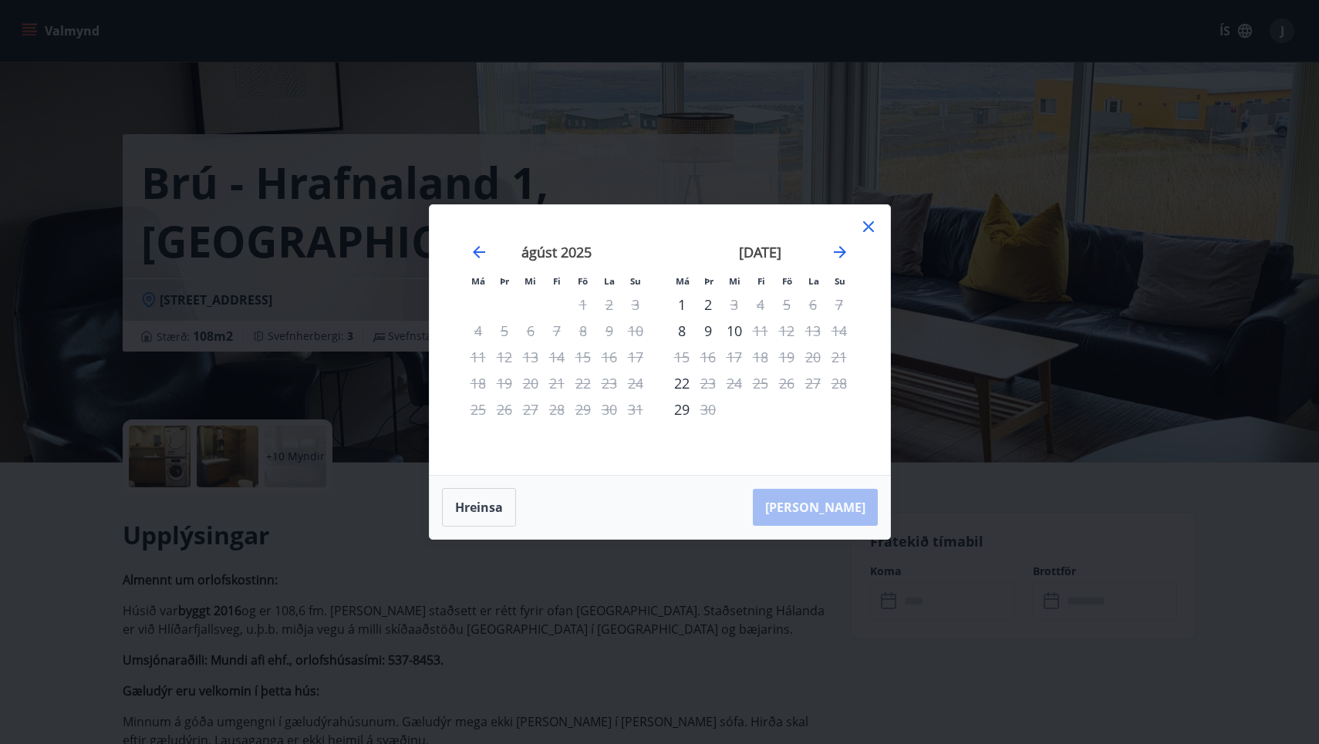
click at [868, 227] on icon at bounding box center [868, 227] width 2 height 2
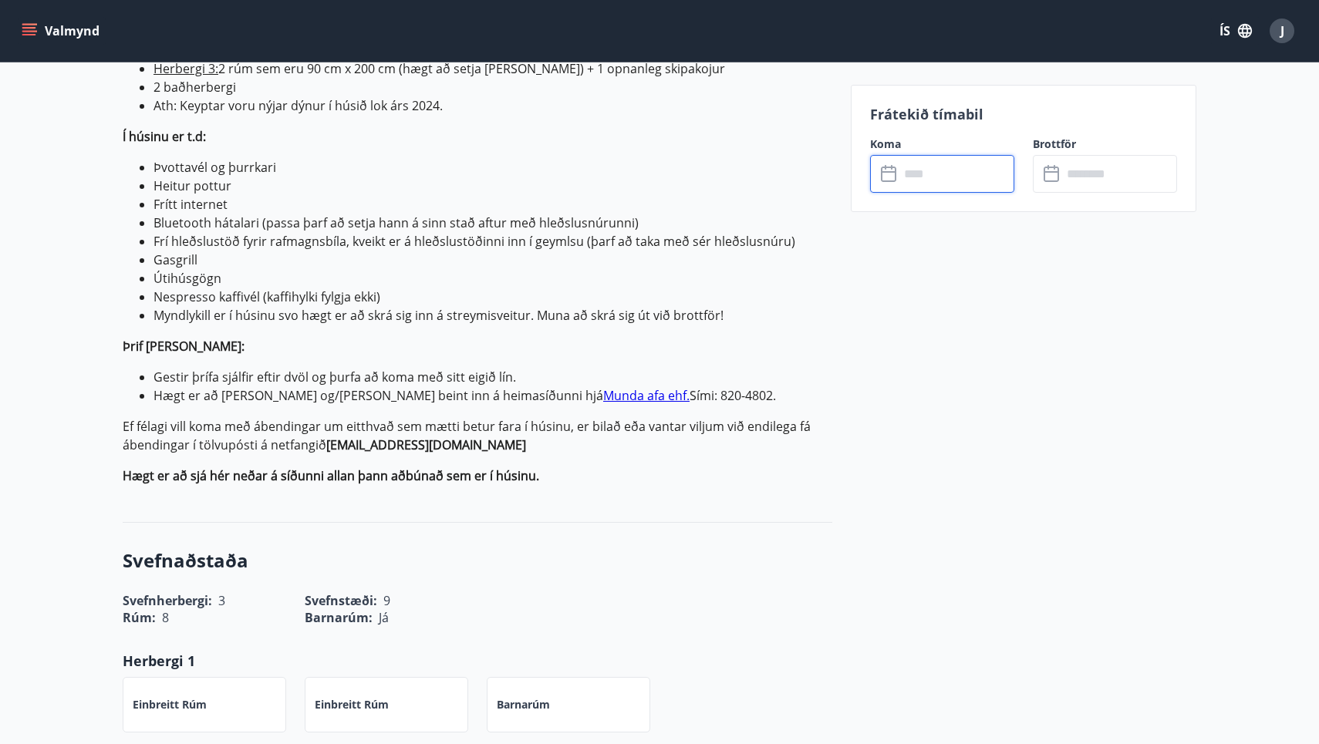
scroll to position [771, 0]
